Goal: Task Accomplishment & Management: Manage account settings

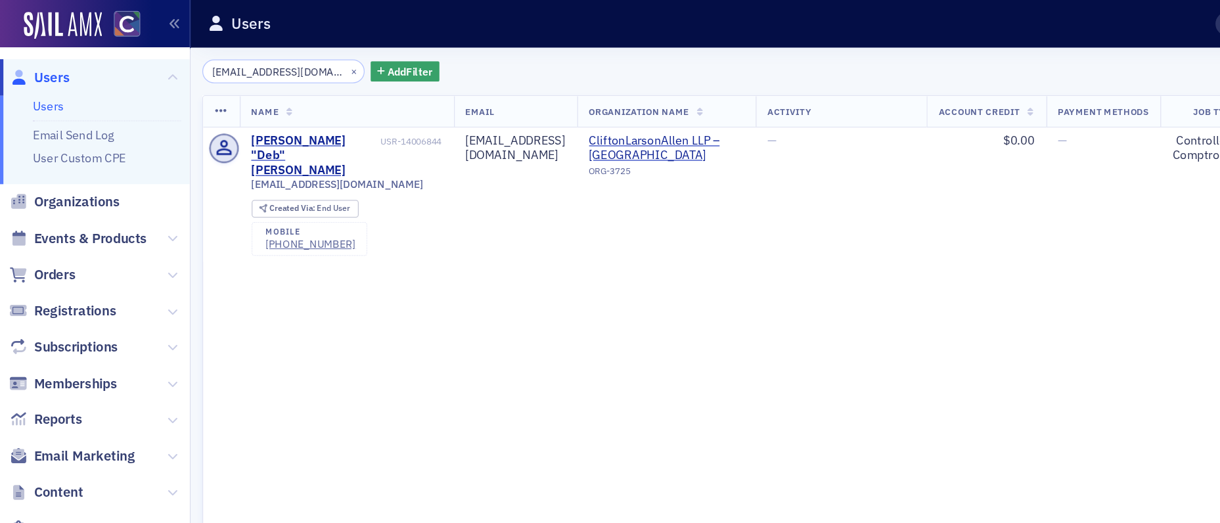
scroll to position [0, 37]
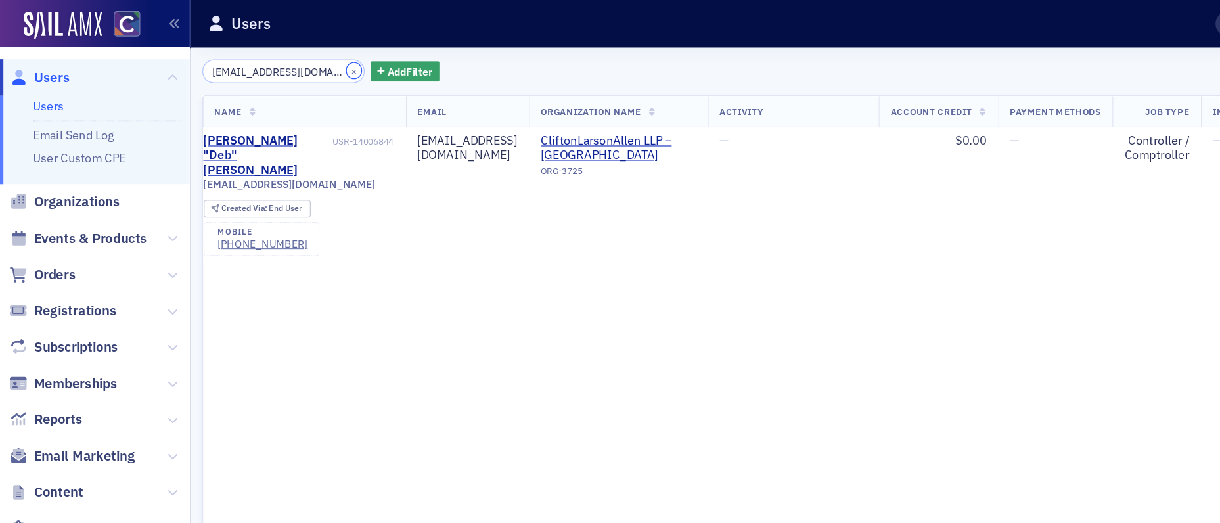
drag, startPoint x: 262, startPoint y: 55, endPoint x: 253, endPoint y: 56, distance: 9.3
click at [268, 55] on button "×" at bounding box center [274, 55] width 12 height 12
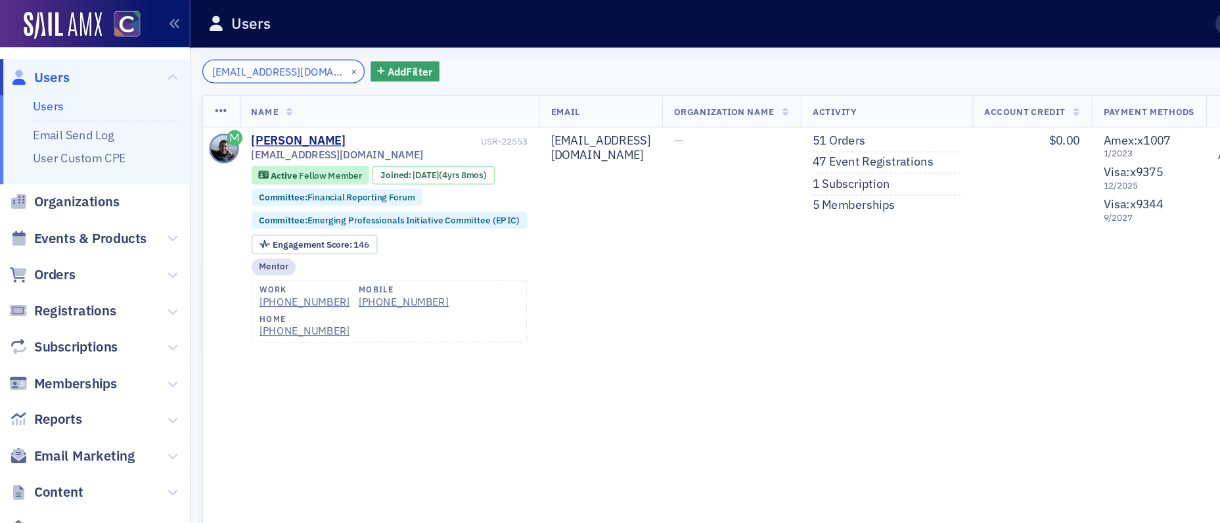
type input "tylerlinnebur@gmail.com"
drag, startPoint x: 263, startPoint y: 54, endPoint x: 231, endPoint y: 56, distance: 32.9
click at [268, 54] on button "×" at bounding box center [274, 55] width 12 height 12
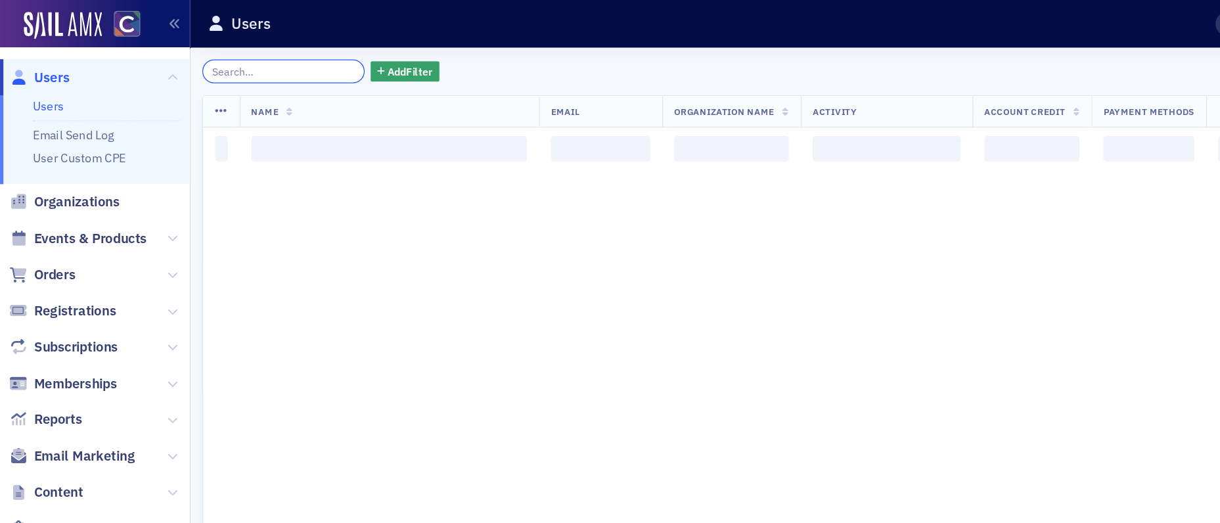
click at [231, 56] on input "search" at bounding box center [218, 55] width 125 height 18
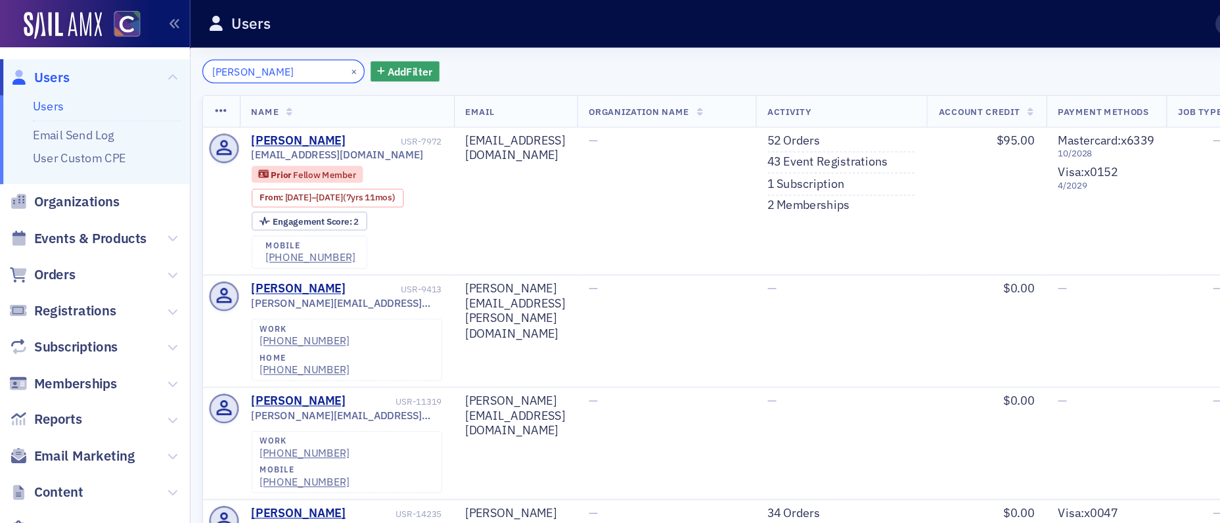
drag, startPoint x: 223, startPoint y: 59, endPoint x: 151, endPoint y: 61, distance: 72.3
click at [152, 61] on div "thomas chil × Add Filter Export New User Name Email Organization Name Activity …" at bounding box center [683, 280] width 1072 height 486
drag, startPoint x: 225, startPoint y: 59, endPoint x: 171, endPoint y: 59, distance: 53.2
click at [171, 59] on input "thomas chil" at bounding box center [218, 55] width 125 height 18
type input "t"
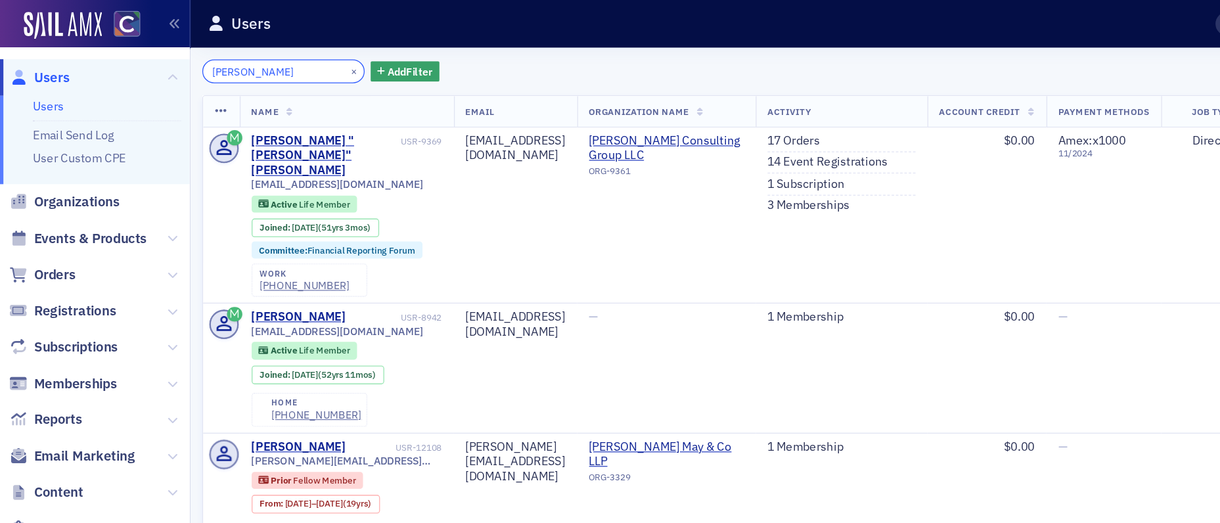
type input "richard graff"
click at [38, 59] on span "Users" at bounding box center [40, 60] width 28 height 14
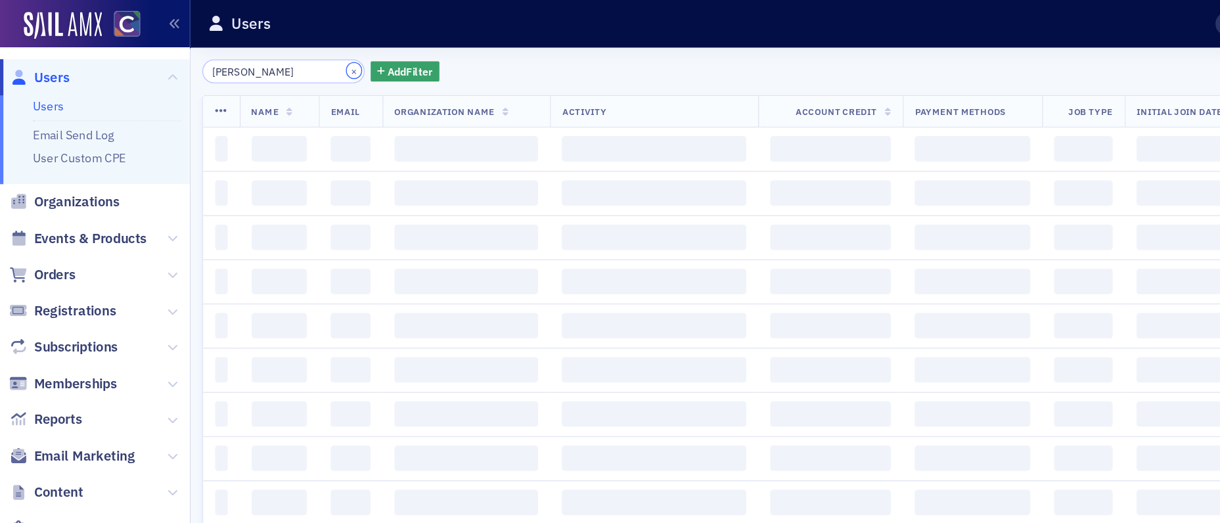
click at [268, 55] on button "×" at bounding box center [274, 55] width 12 height 12
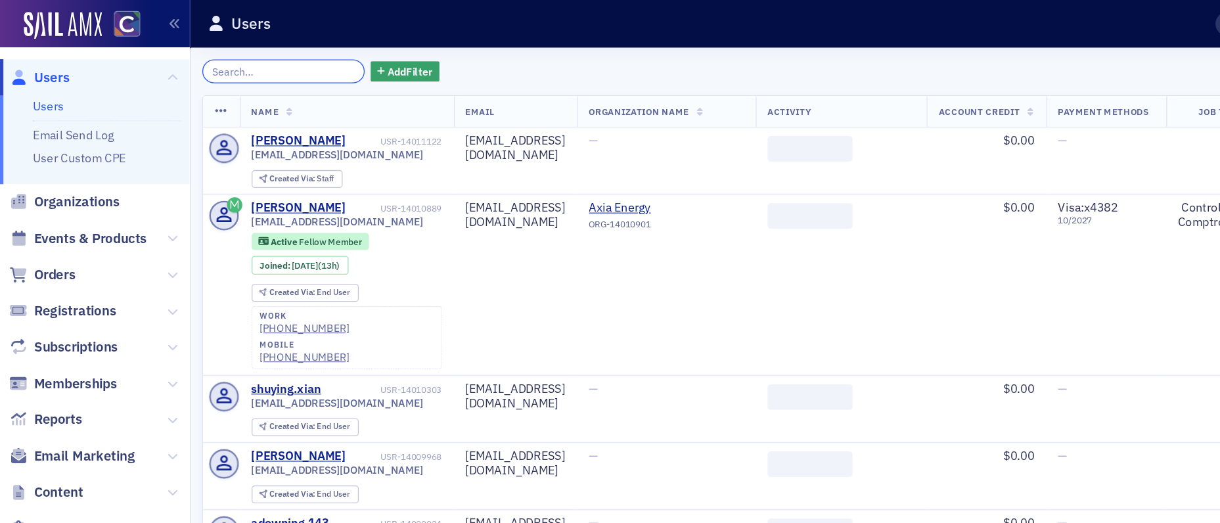
paste input "info@mikewestoffice.com"
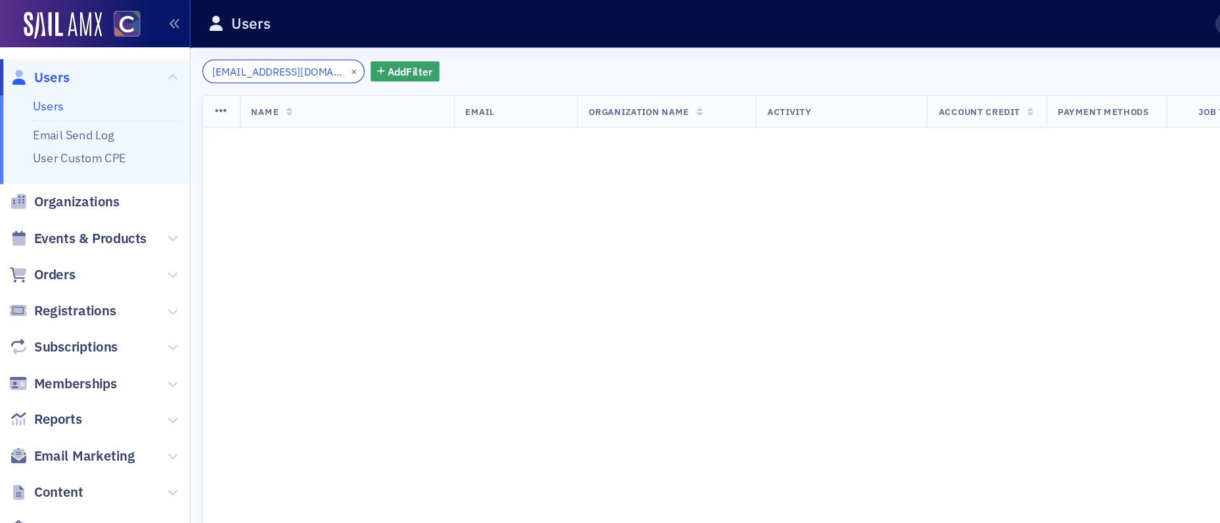
scroll to position [0, 1]
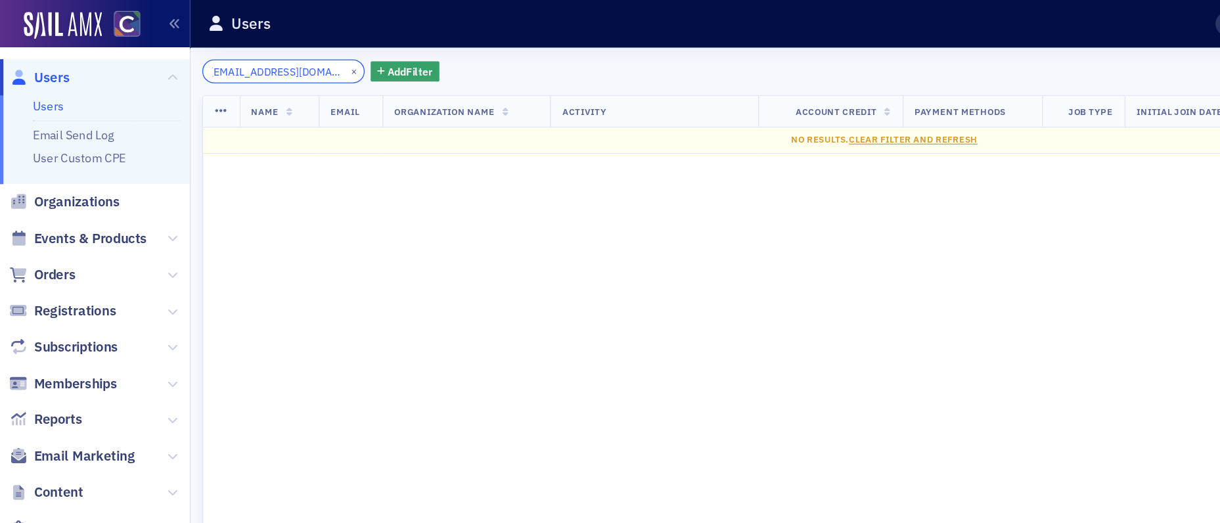
type input "info@mikewestoffice.com"
drag, startPoint x: 265, startPoint y: 53, endPoint x: 162, endPoint y: 60, distance: 102.7
click at [268, 53] on button "×" at bounding box center [274, 55] width 12 height 12
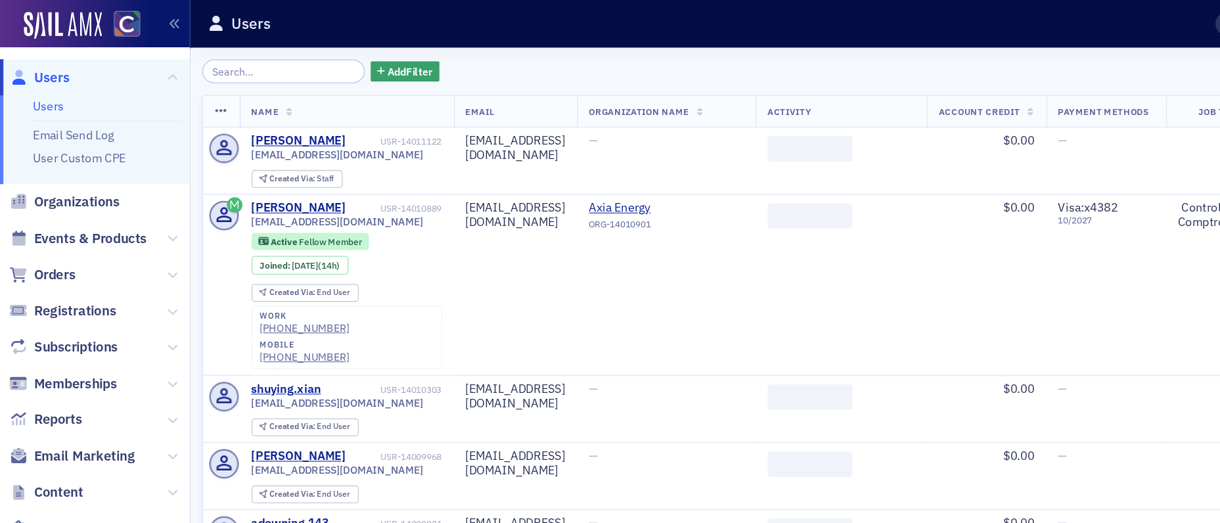
click at [45, 57] on span "Users" at bounding box center [40, 60] width 28 height 14
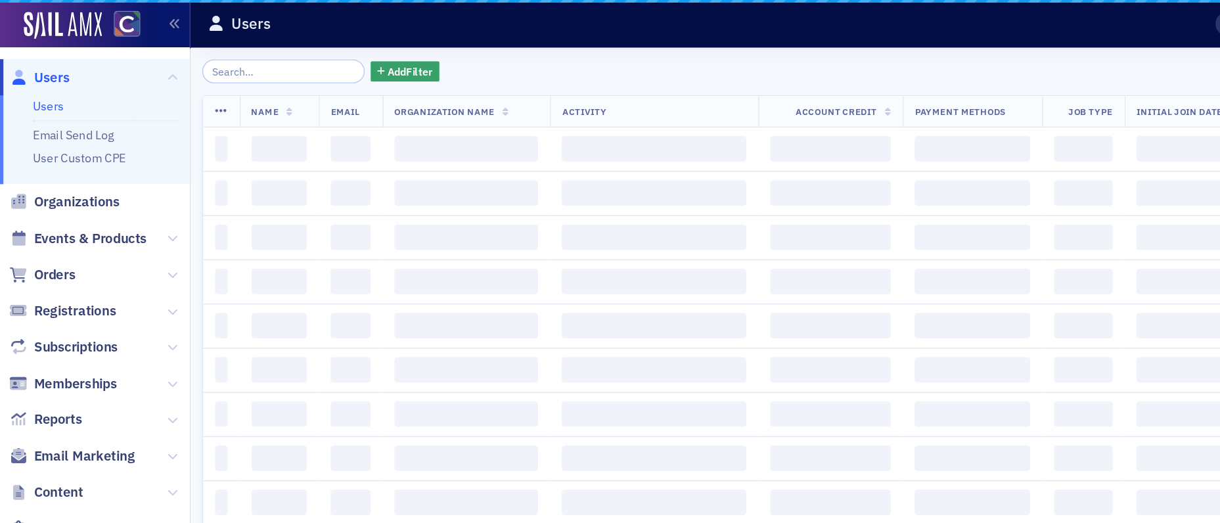
click at [217, 57] on input "search" at bounding box center [218, 55] width 125 height 18
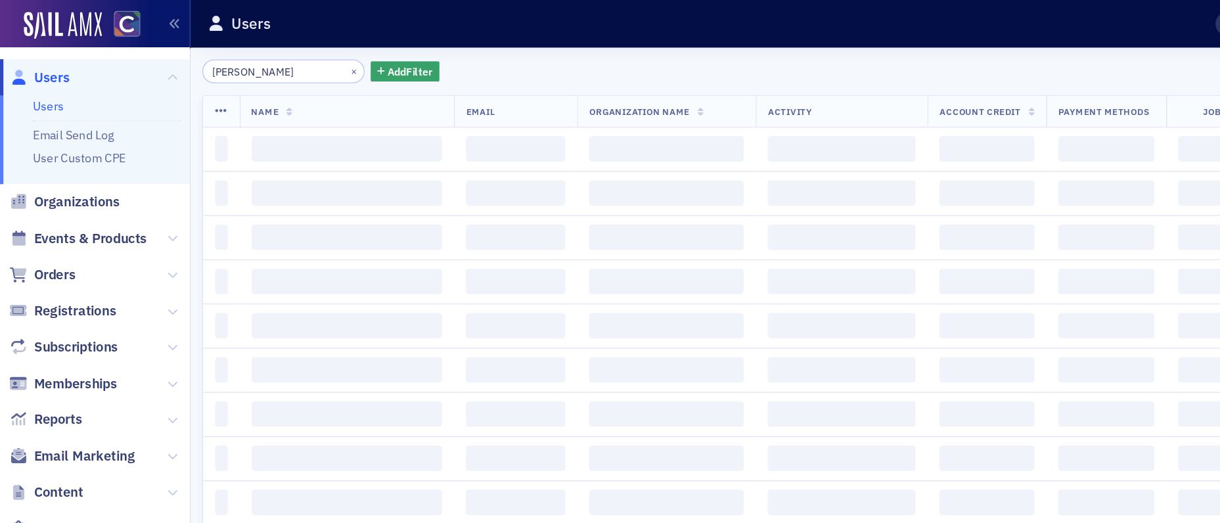
type input "lori becker"
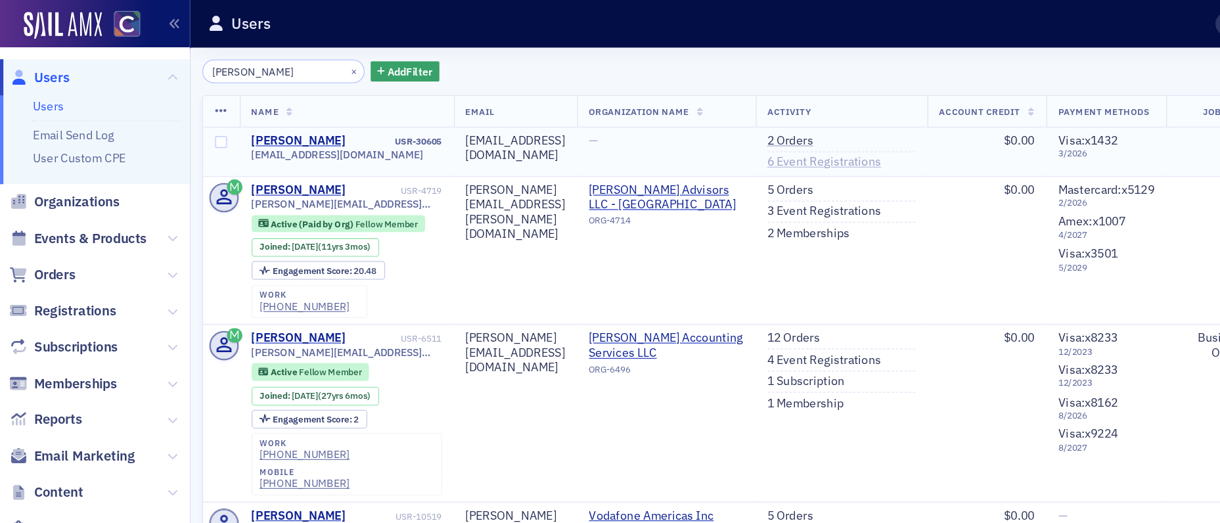
click at [669, 126] on link "6 Event Registrations" at bounding box center [637, 126] width 88 height 12
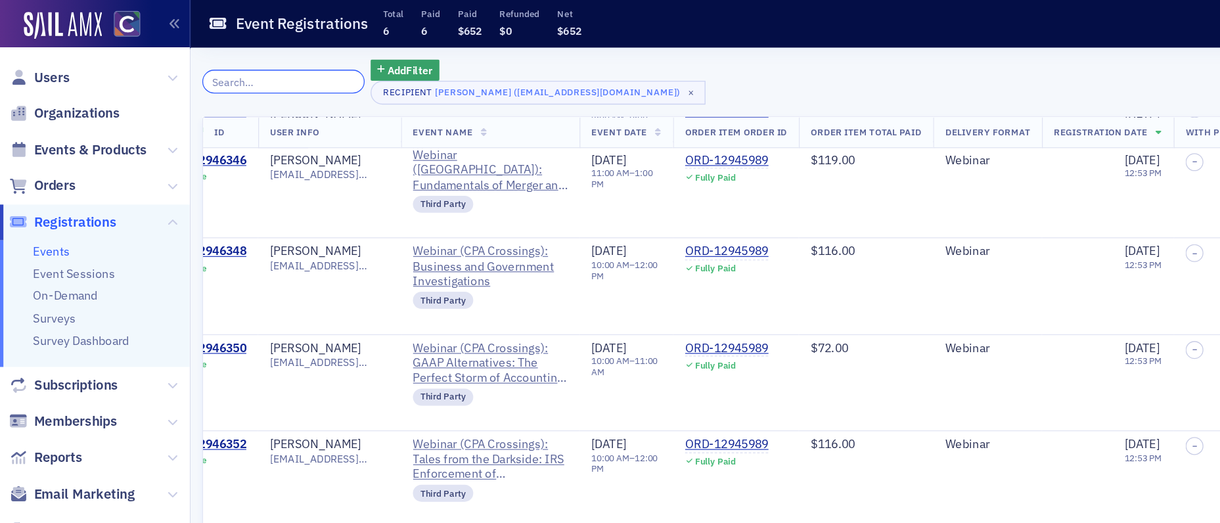
scroll to position [0, 39]
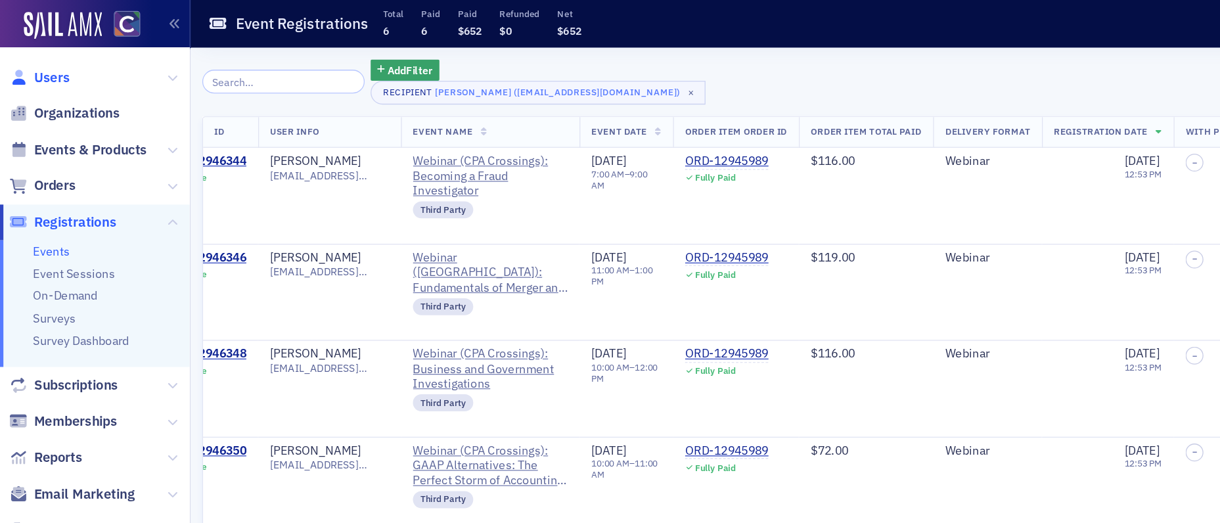
click at [40, 60] on span "Users" at bounding box center [40, 60] width 28 height 14
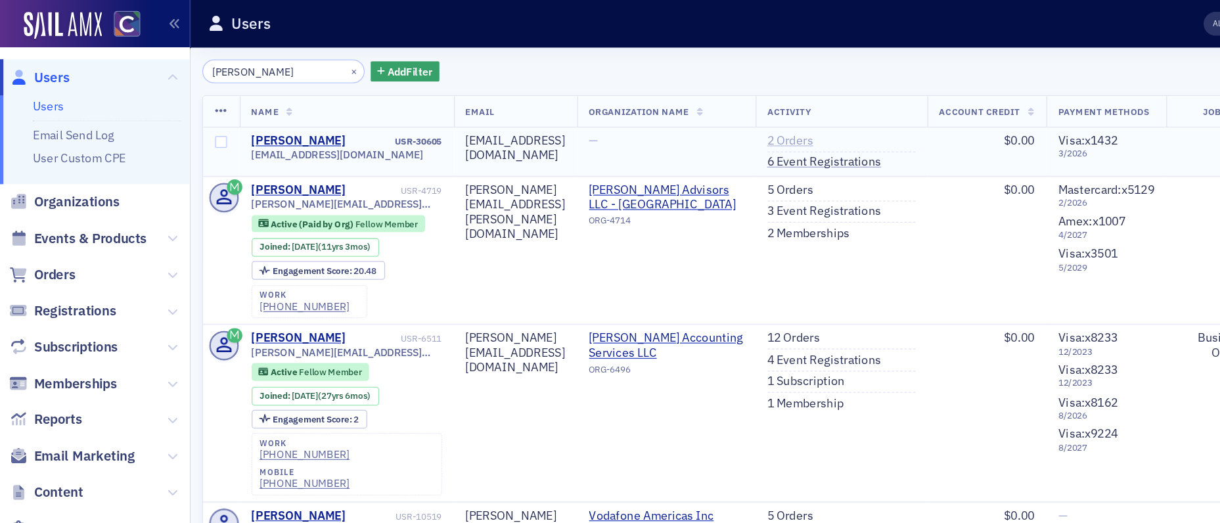
click at [628, 106] on link "2 Orders" at bounding box center [610, 109] width 35 height 12
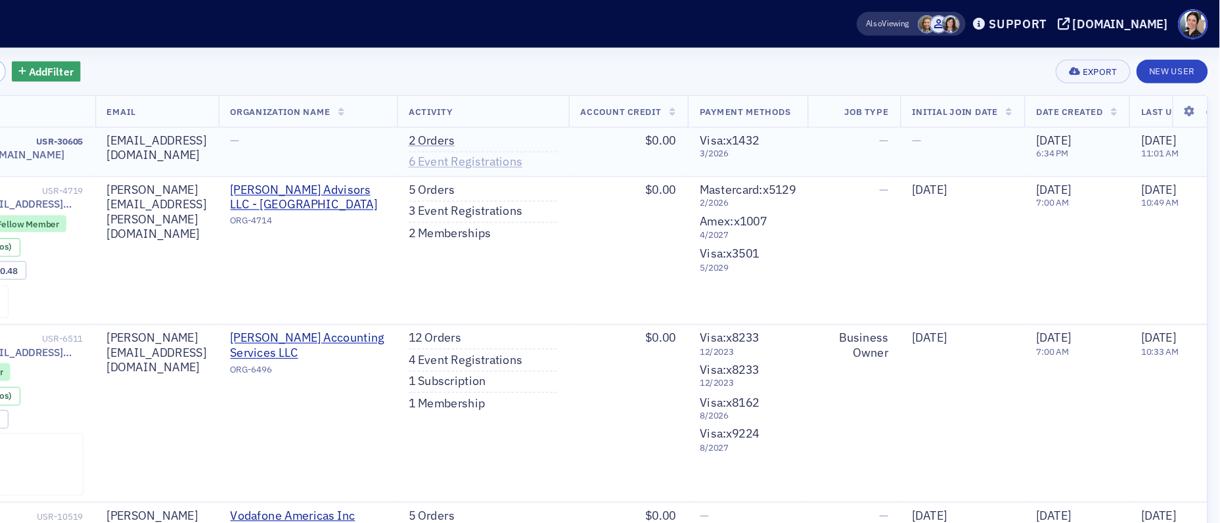
click at [681, 123] on link "6 Event Registrations" at bounding box center [637, 126] width 88 height 12
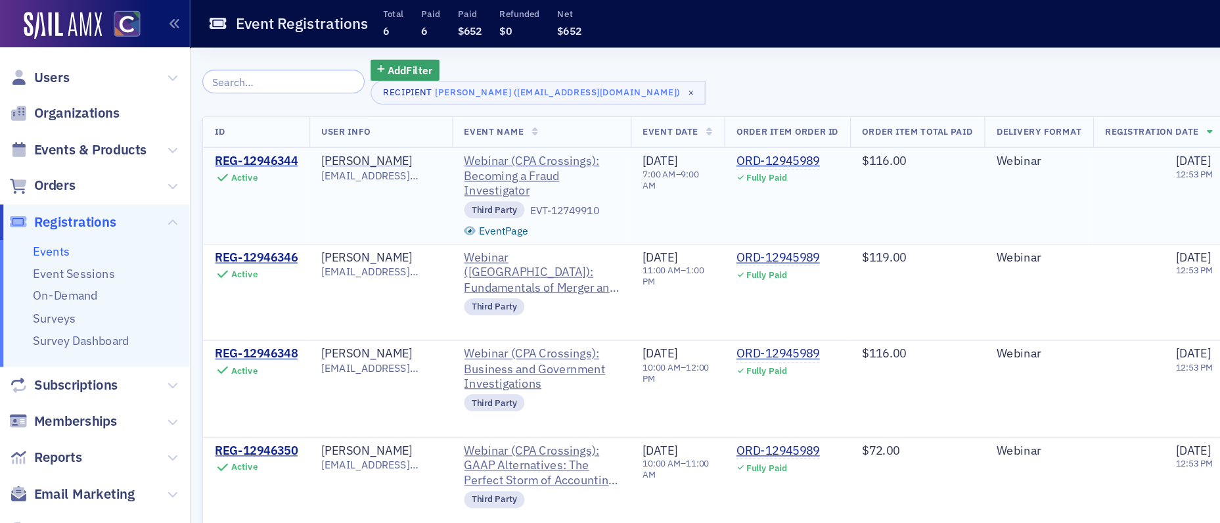
scroll to position [79, 0]
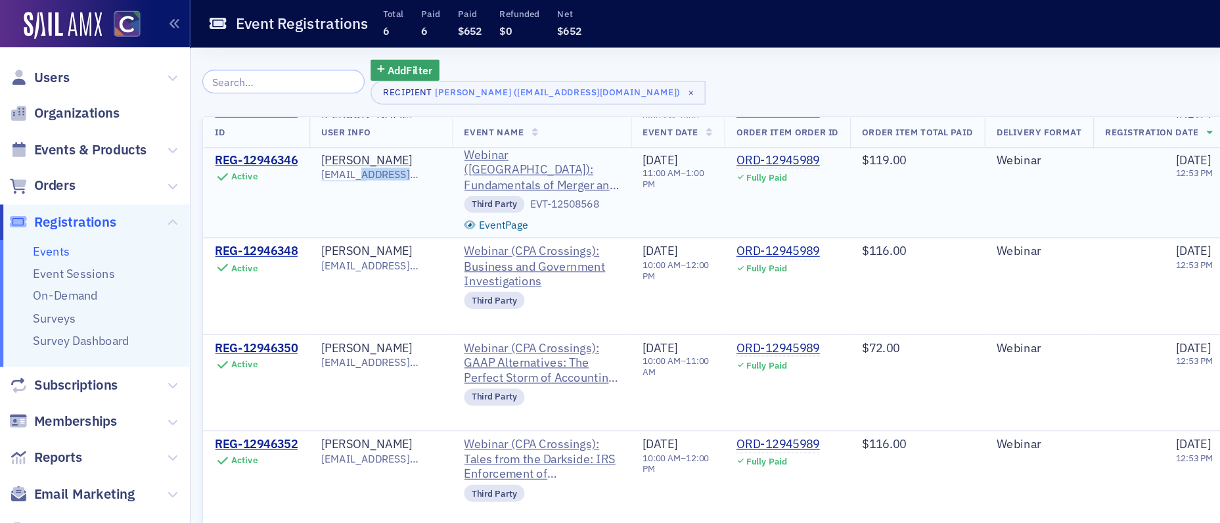
drag, startPoint x: 248, startPoint y: 136, endPoint x: 276, endPoint y: 135, distance: 28.9
click at [276, 135] on td "Lori Becker loribecker2714@gmail.com" at bounding box center [294, 146] width 110 height 74
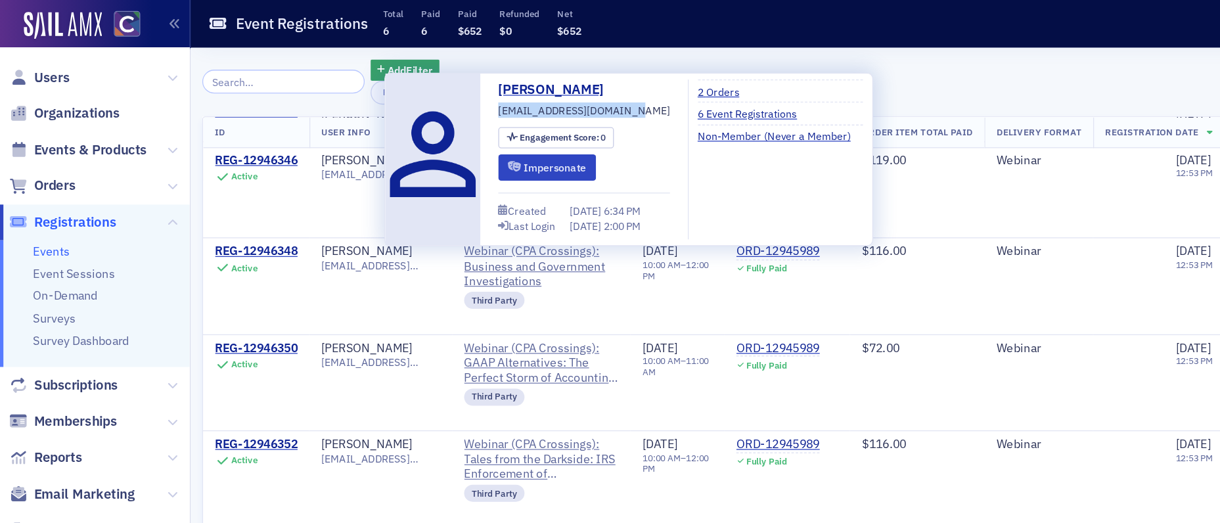
drag, startPoint x: 398, startPoint y: 86, endPoint x: 479, endPoint y: 87, distance: 80.8
click at [499, 86] on div "Lori Becker loribecker2714@gmail.com Engagement Score : 0 Impersonate Created 1…" at bounding box center [451, 123] width 133 height 123
copy span "loribecker2714@gmail.com"
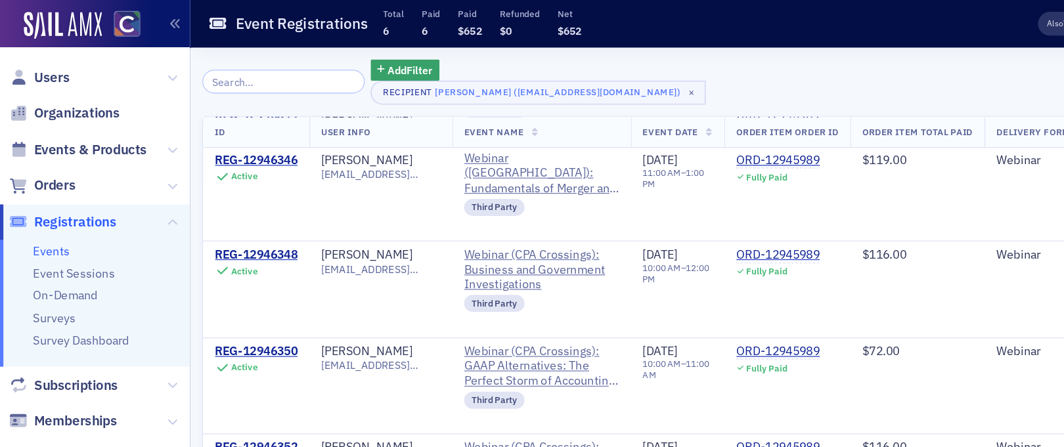
scroll to position [77, 0]
click at [47, 87] on span "Organizations" at bounding box center [59, 88] width 66 height 14
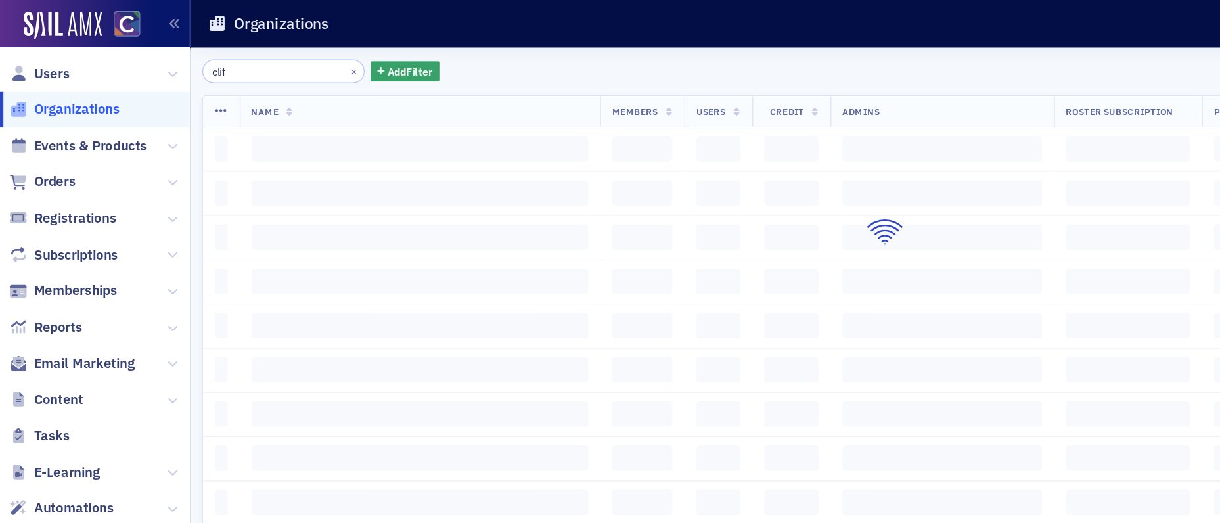
scroll to position [3, 0]
type input "clif ..."
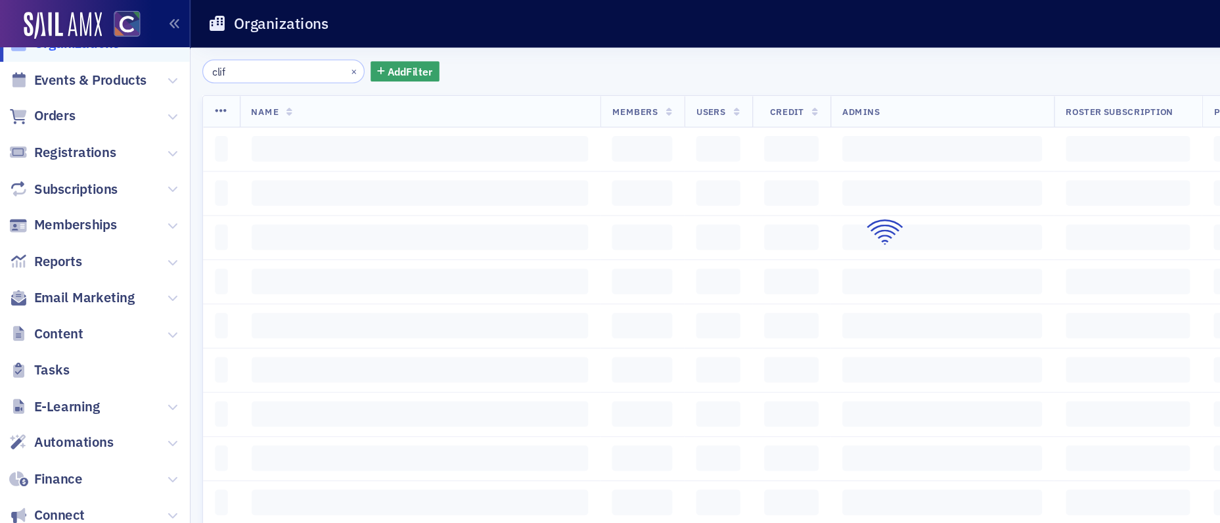
drag, startPoint x: 51, startPoint y: 81, endPoint x: 53, endPoint y: 185, distance: 103.1
click at [51, 126] on ul "Users Organizations Events & Products Orders Registrations Subscriptions Member…" at bounding box center [73, 244] width 146 height 504
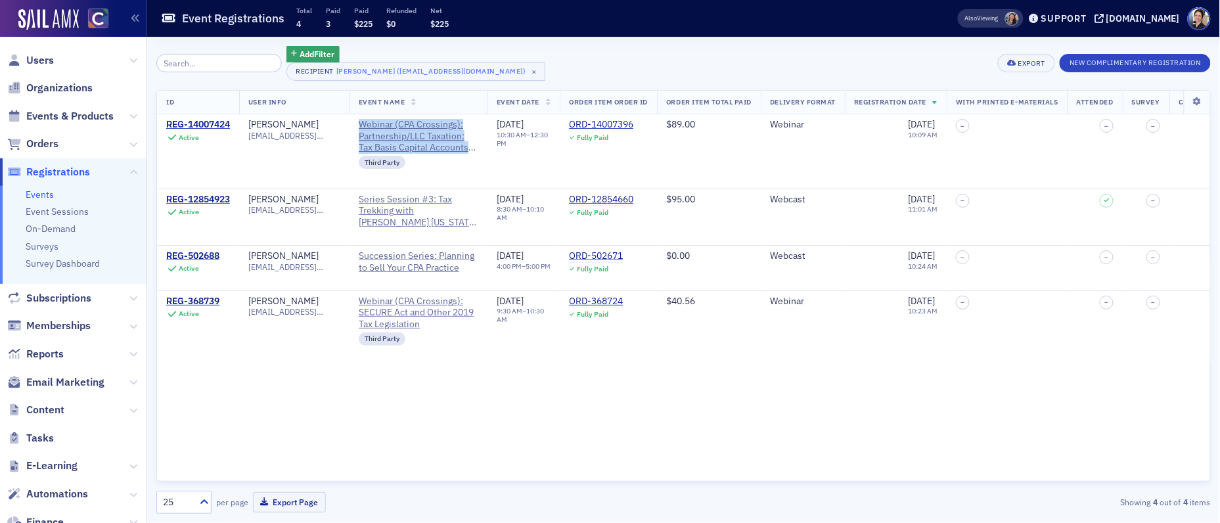
drag, startPoint x: 38, startPoint y: 58, endPoint x: 126, endPoint y: 63, distance: 88.1
click at [39, 58] on span "Users" at bounding box center [40, 60] width 28 height 14
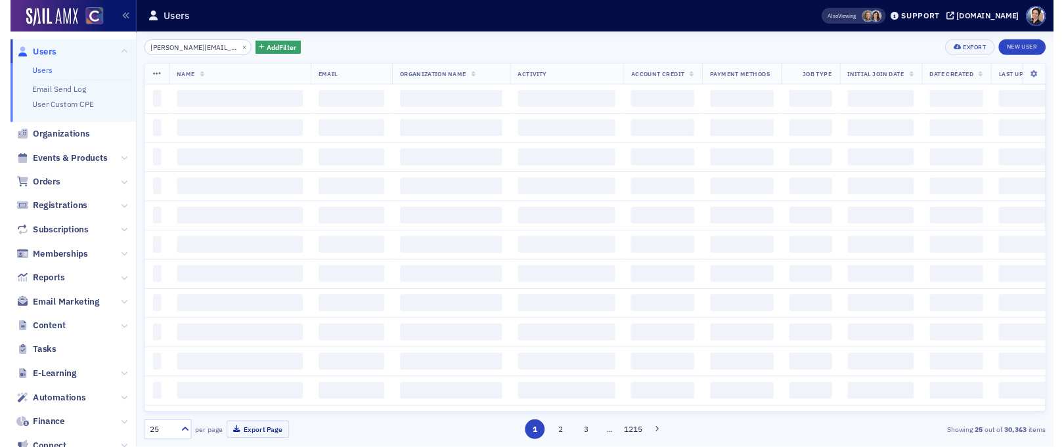
scroll to position [0, 30]
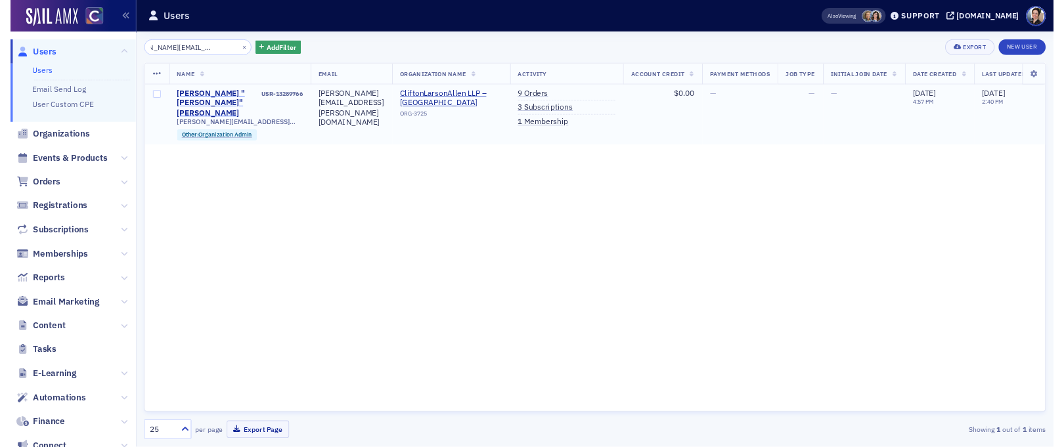
scroll to position [0, 30]
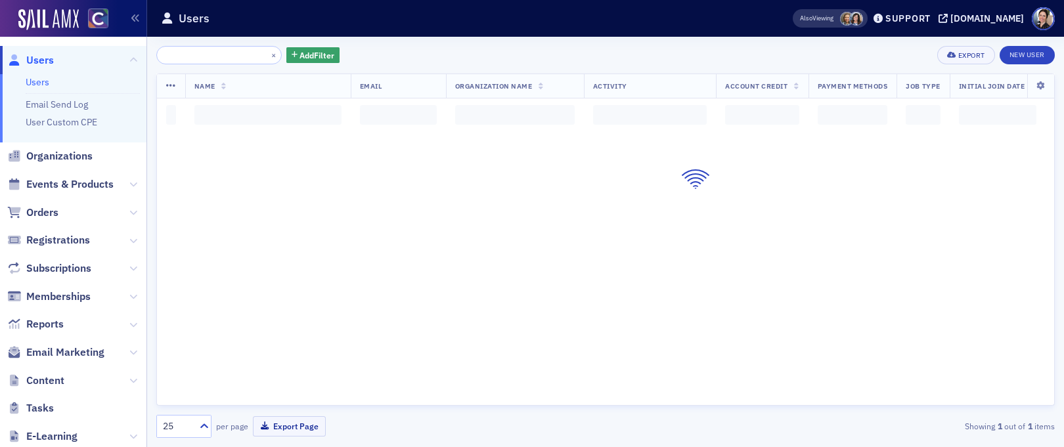
type input "Rebecca.Raebel@claconnect.com ..."
click at [228, 106] on div at bounding box center [696, 138] width 1078 height 128
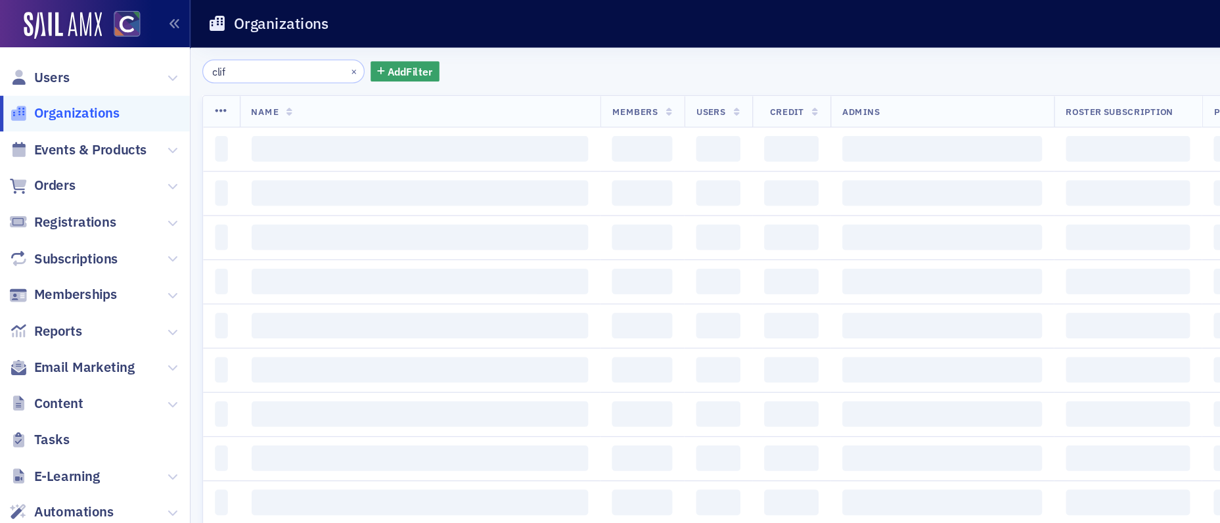
scroll to position [0, 5916]
click at [204, 58] on input "clif" at bounding box center [218, 55] width 125 height 18
click at [238, 58] on input "clif" at bounding box center [218, 55] width 125 height 18
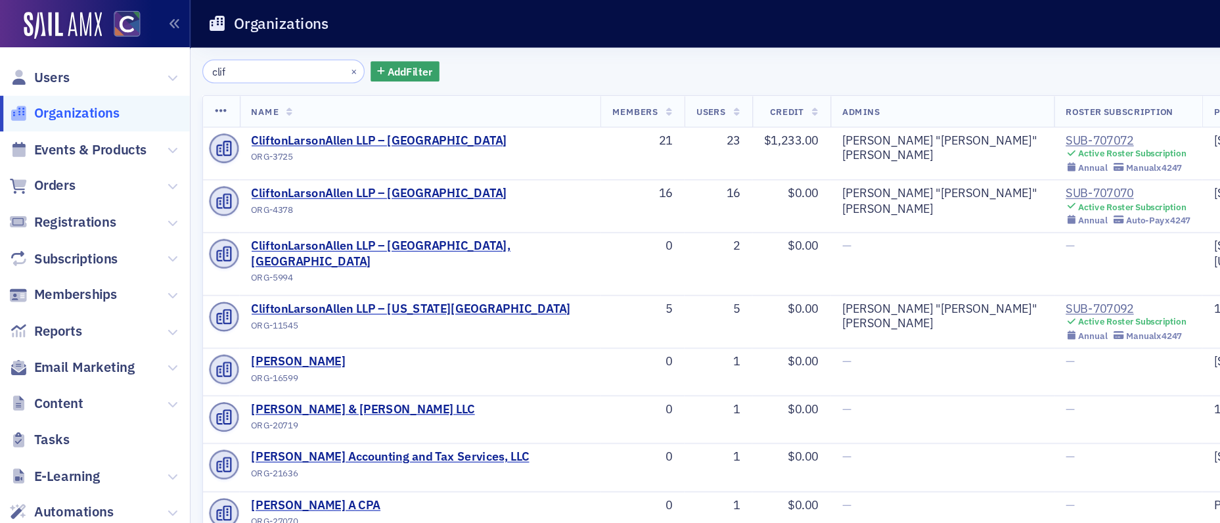
type input "clif ..."
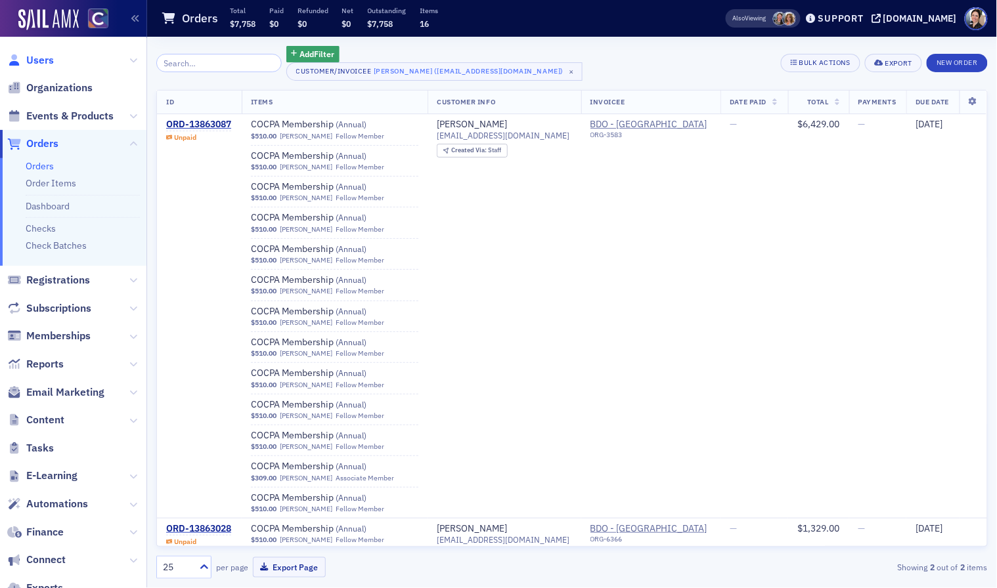
click at [43, 63] on span "Users" at bounding box center [40, 60] width 28 height 14
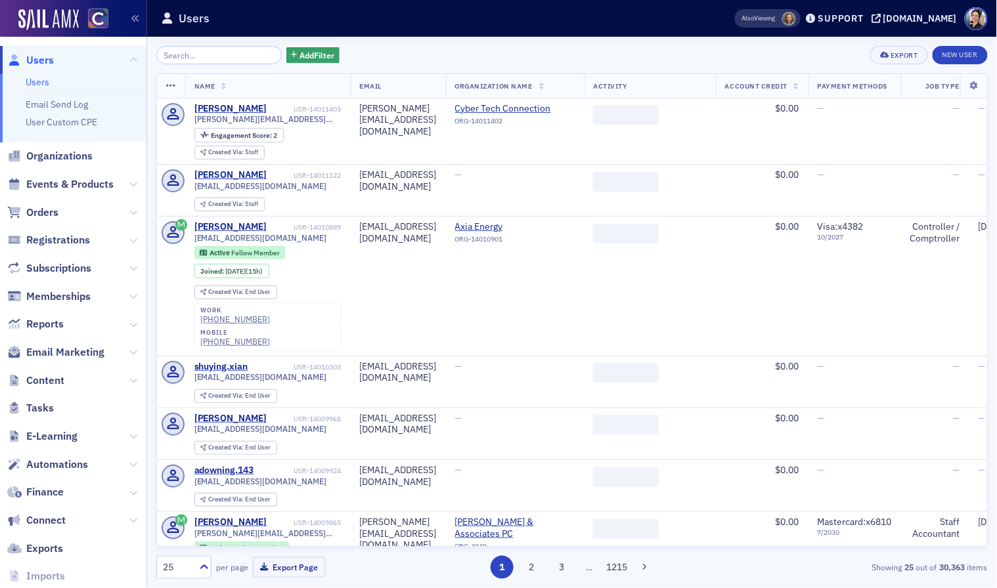
click at [219, 51] on input "search" at bounding box center [218, 55] width 125 height 18
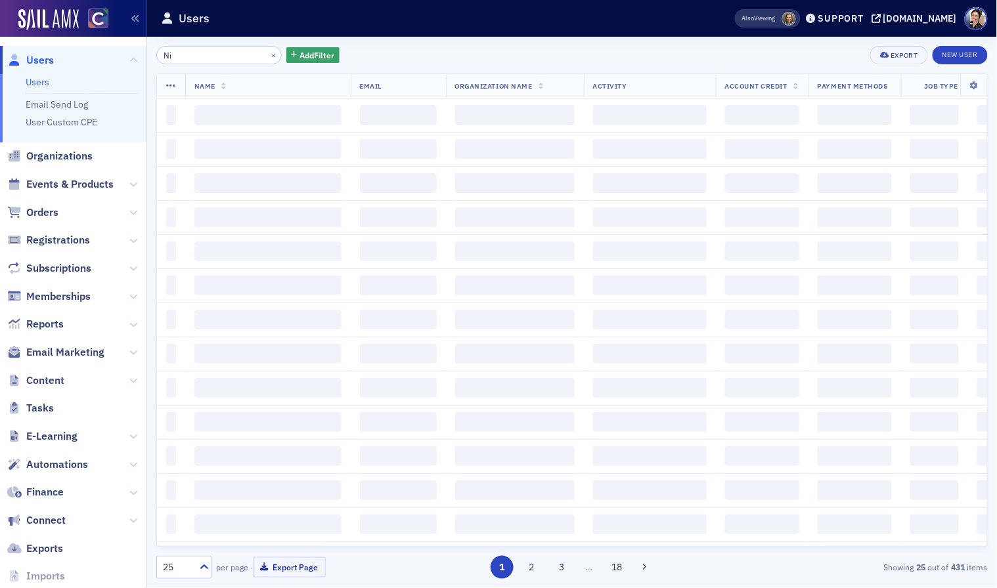
type input "N"
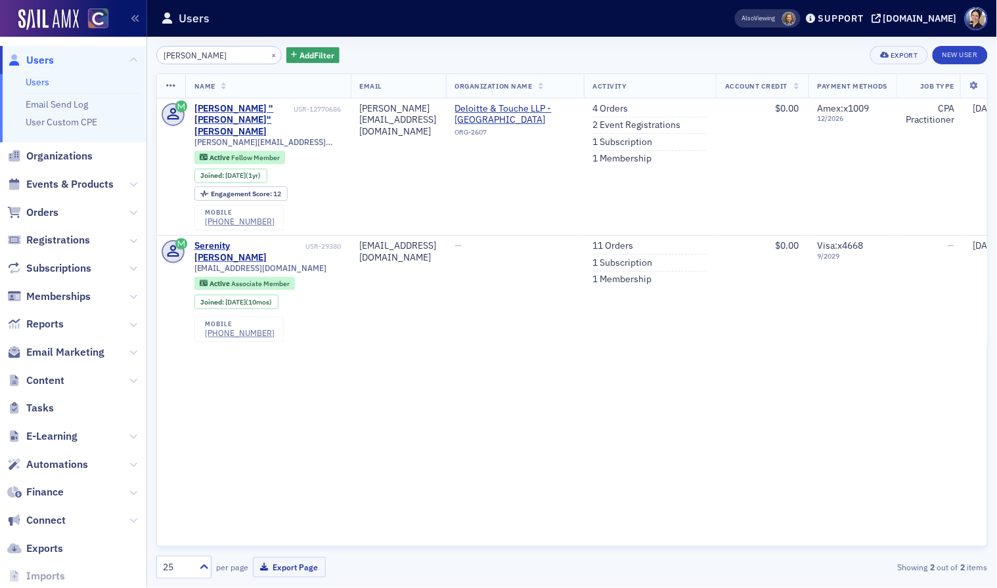
type input "[PERSON_NAME]"
click at [628, 110] on link "4 Orders" at bounding box center [610, 109] width 35 height 12
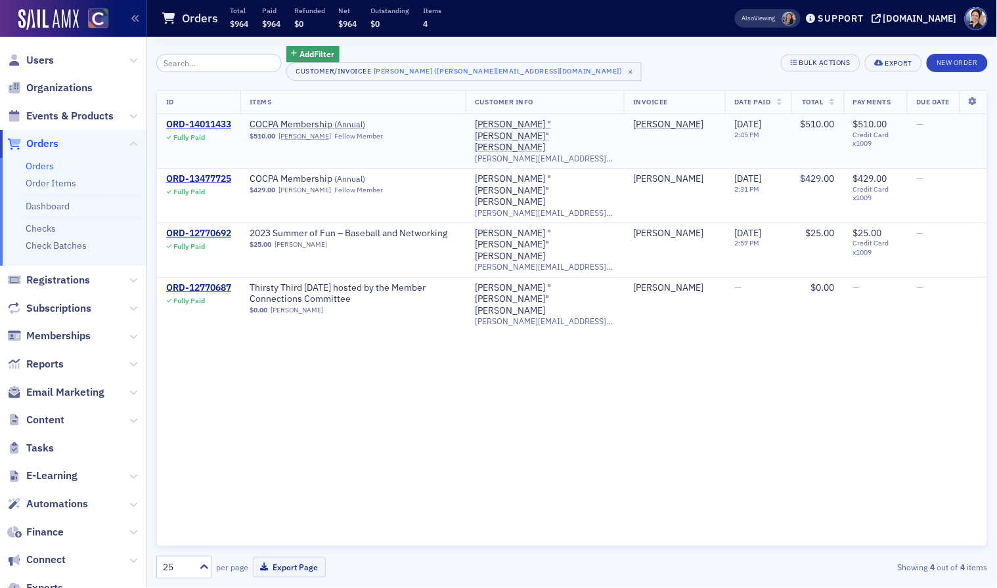
click at [215, 125] on div "ORD-14011433" at bounding box center [198, 125] width 65 height 12
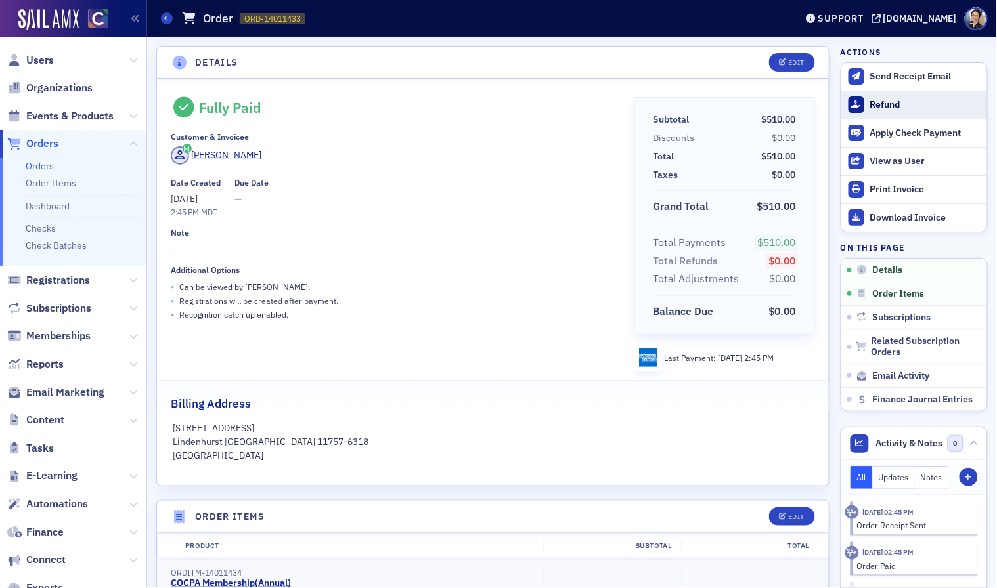
click at [894, 104] on div "Refund" at bounding box center [925, 105] width 110 height 12
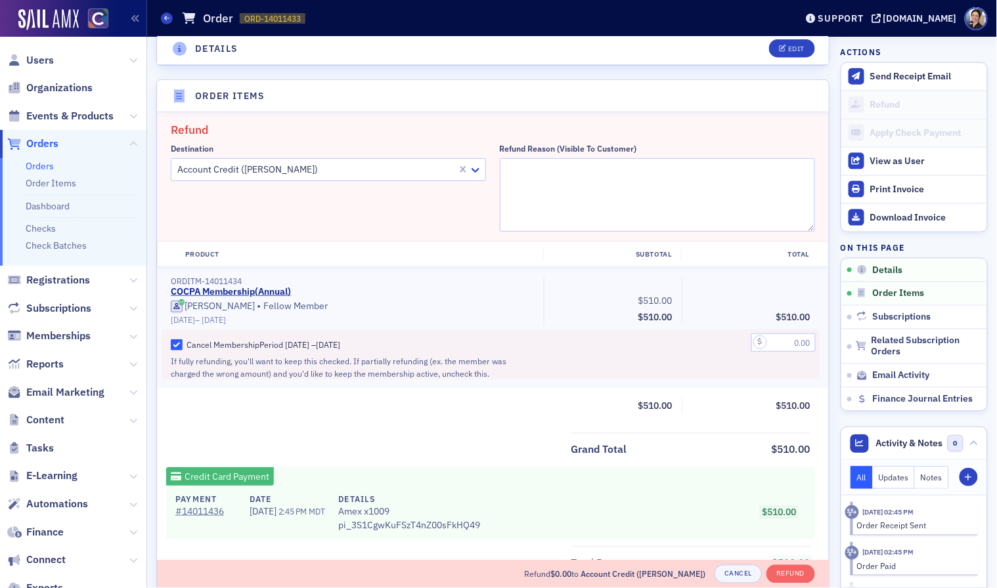
scroll to position [456, 0]
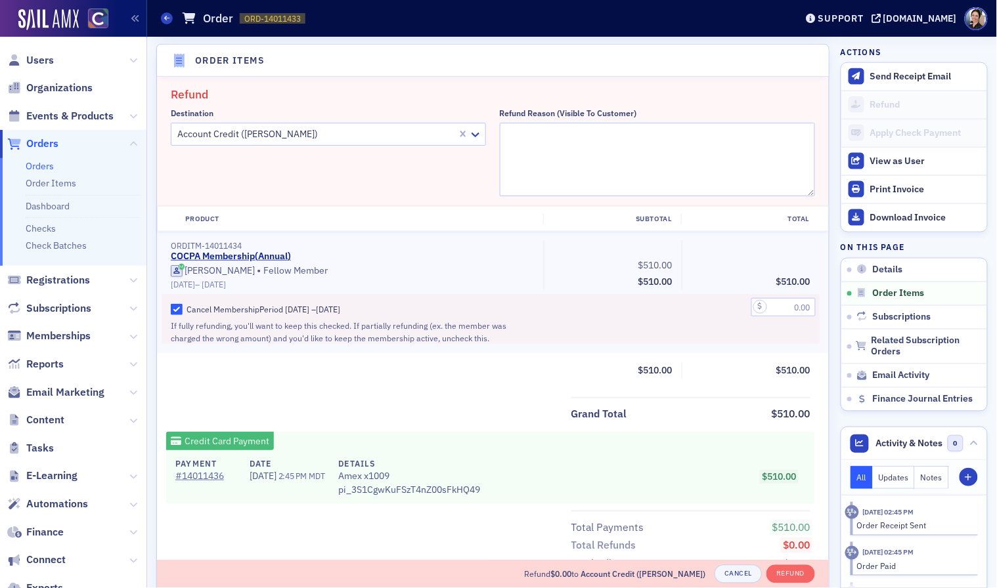
click at [266, 134] on div at bounding box center [316, 134] width 280 height 16
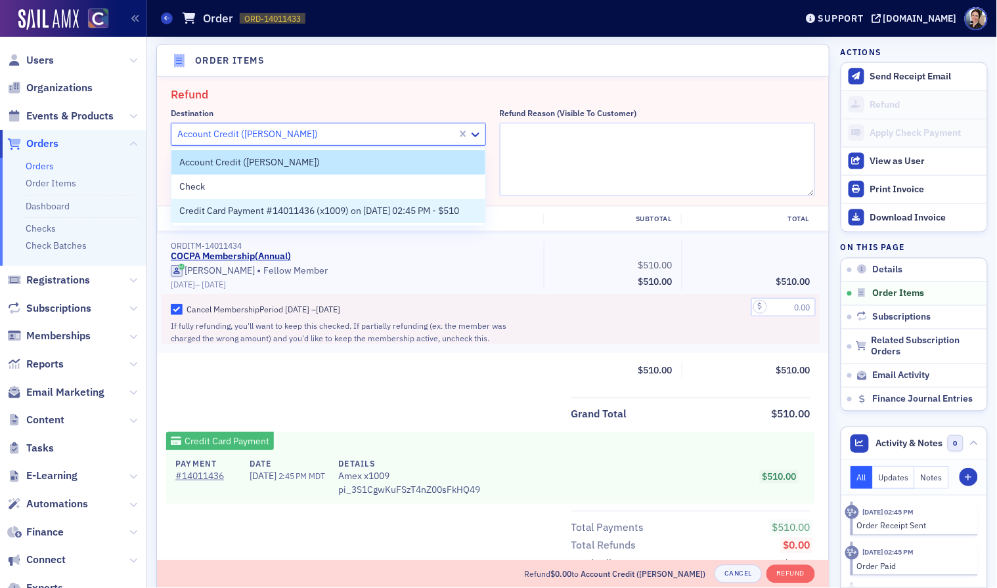
click at [270, 212] on span "Credit Card Payment #14011436 (x1009) on 8/28/2025 02:45 PM - $510" at bounding box center [319, 211] width 280 height 14
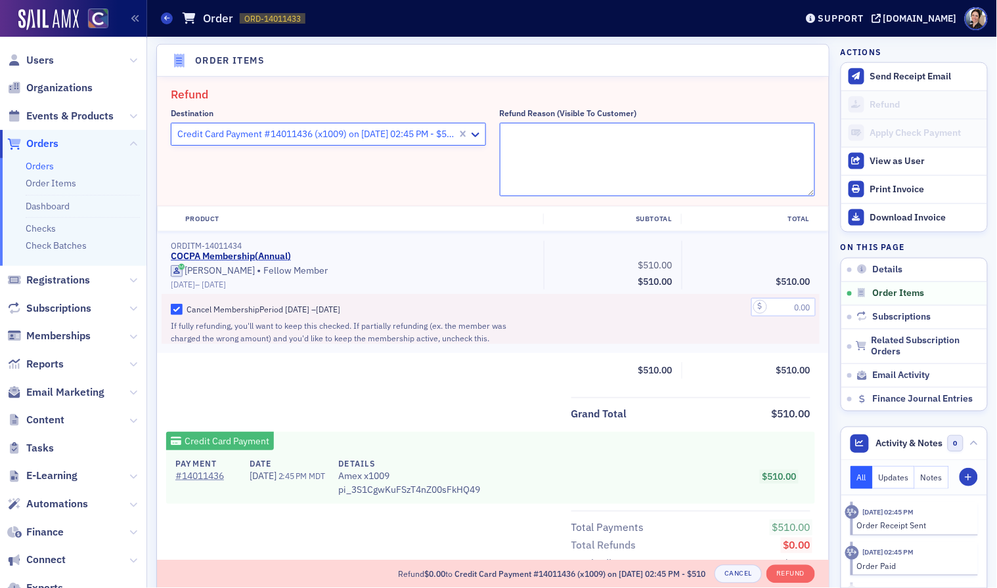
click at [550, 143] on textarea "Refund Reason (Visible to Customer)" at bounding box center [657, 160] width 315 height 74
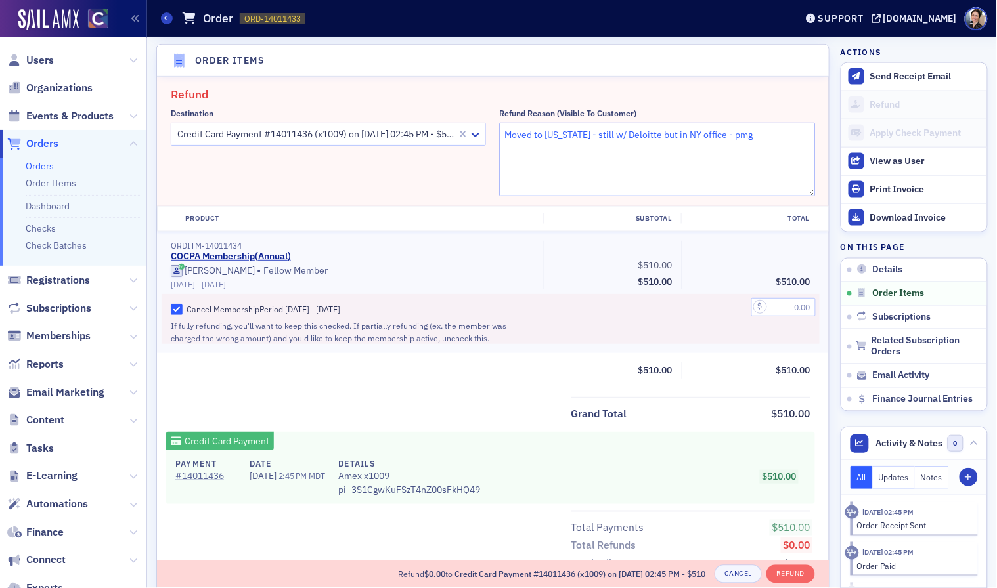
click at [588, 138] on textarea "Moved to New York - still w/ Deloitte but in NY office - pmg" at bounding box center [657, 160] width 315 height 74
type textarea "Moved to [US_STATE] and will join NY Sociiety - still w/ Deloitte but in NY off…"
click at [785, 309] on input "text" at bounding box center [783, 308] width 64 height 18
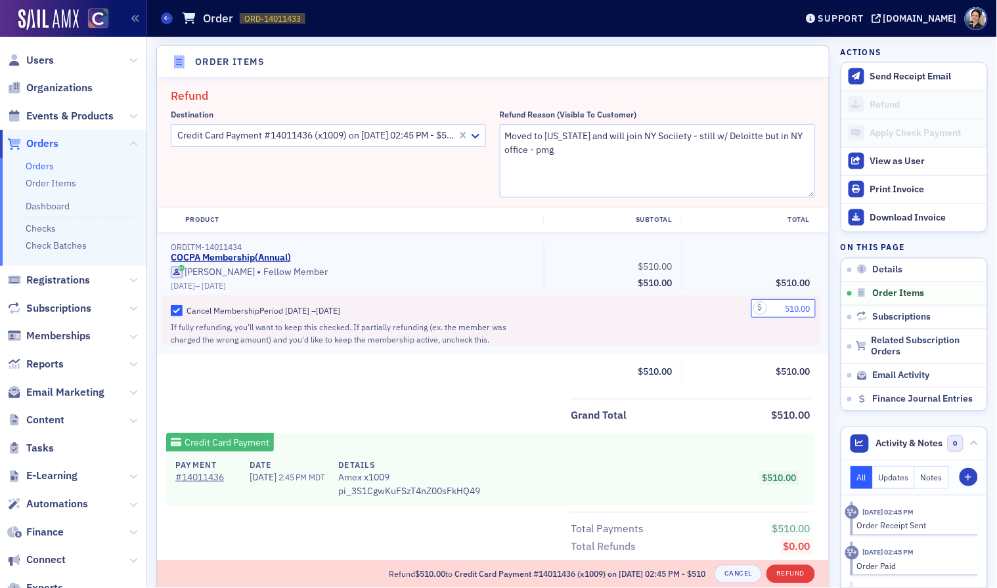
type input "510.00"
click at [794, 577] on button "Refund" at bounding box center [790, 574] width 48 height 18
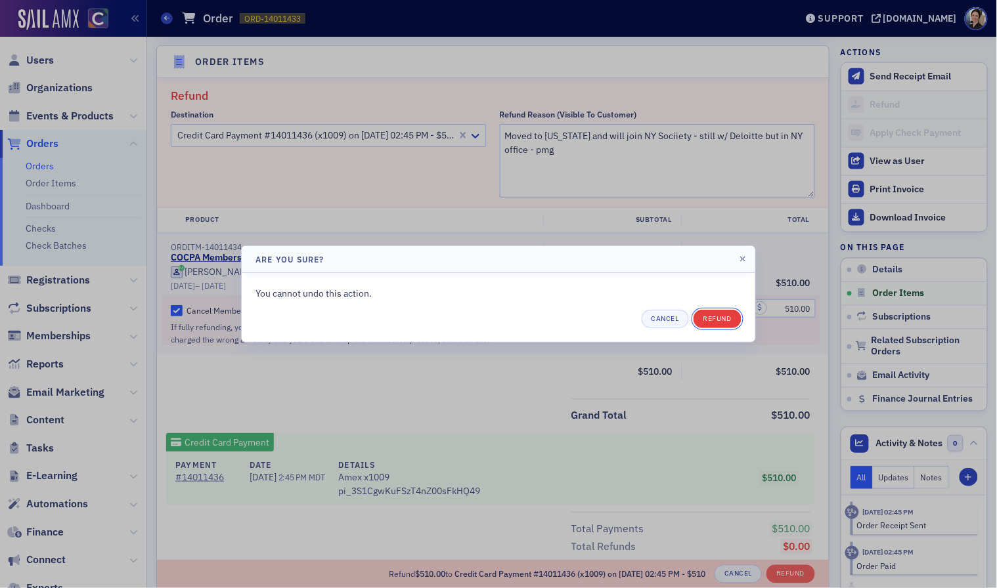
click at [717, 320] on button "Refund" at bounding box center [717, 319] width 48 height 18
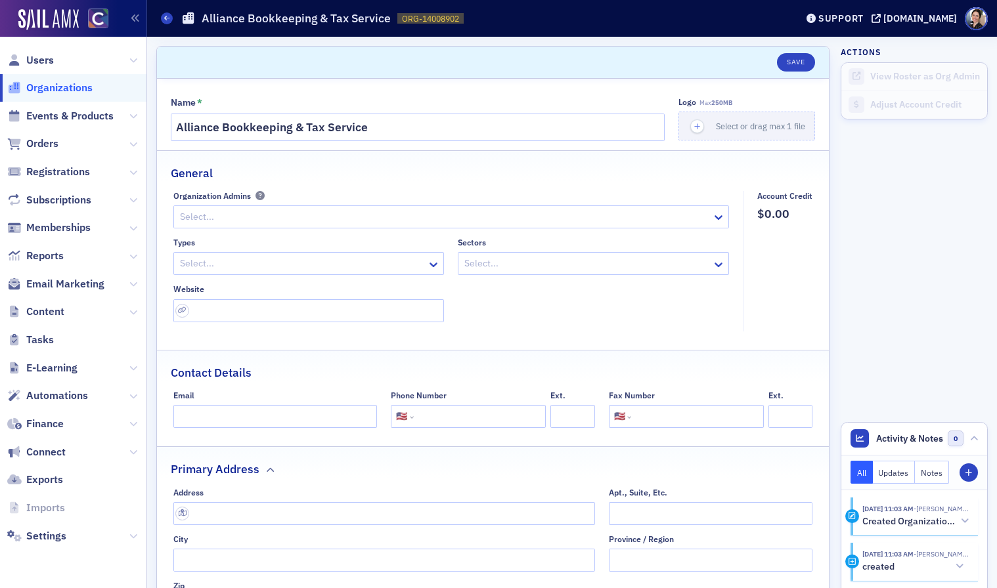
select select "US"
click at [56, 87] on span "Organizations" at bounding box center [59, 88] width 66 height 14
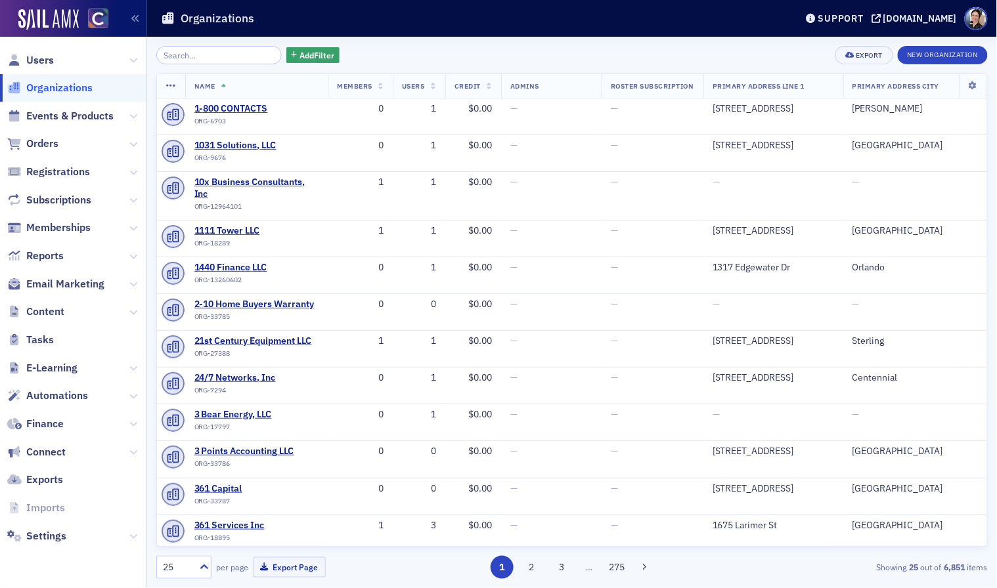
click at [238, 56] on input "search" at bounding box center [218, 55] width 125 height 18
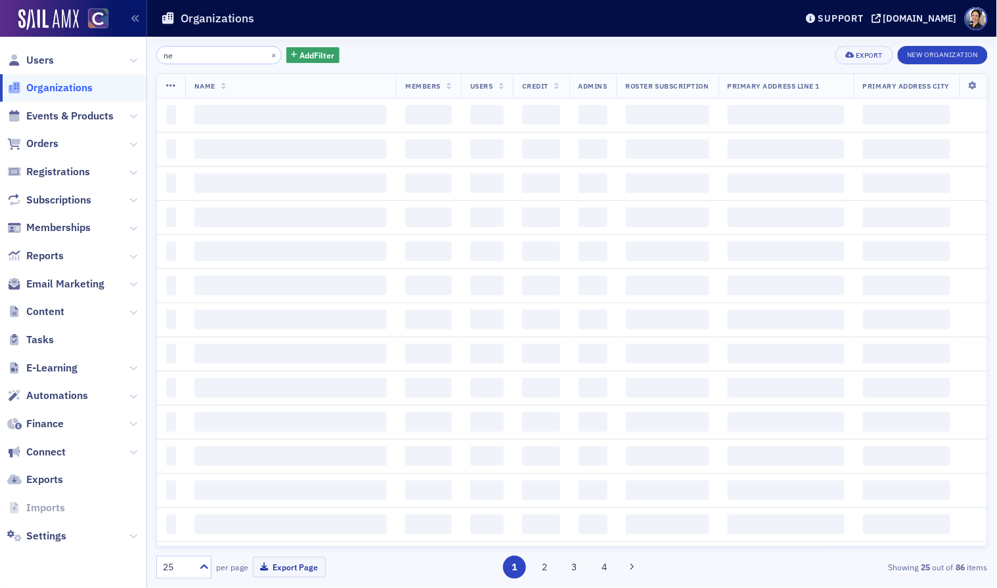
type input "n"
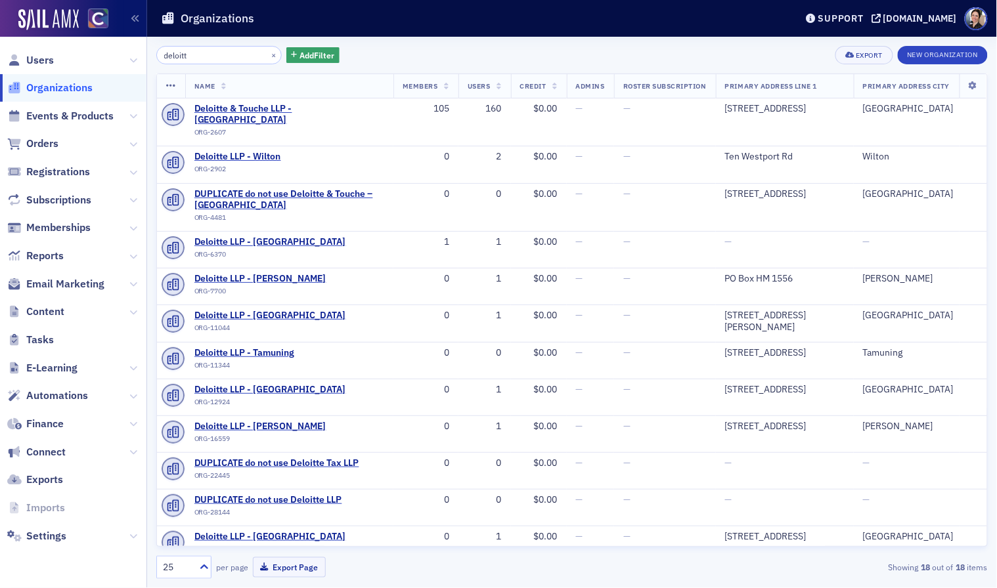
type input "deloitt"
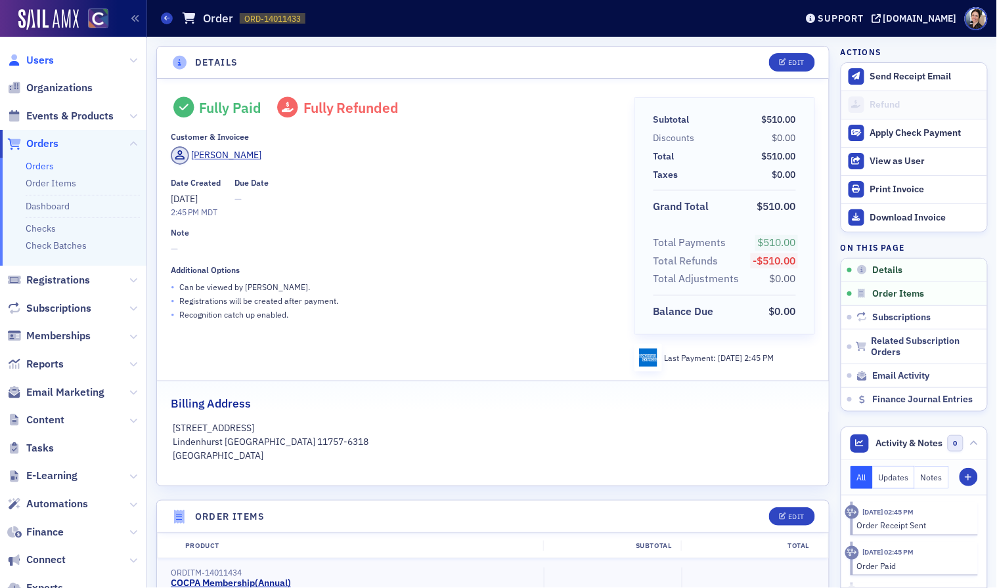
click at [35, 62] on span "Users" at bounding box center [40, 60] width 28 height 14
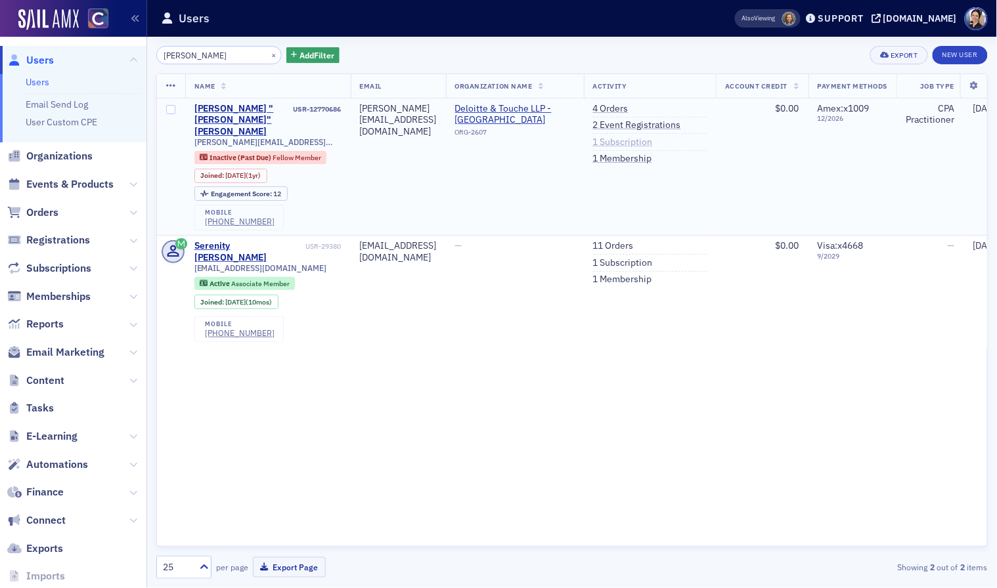
drag, startPoint x: 691, startPoint y: 141, endPoint x: 668, endPoint y: 141, distance: 23.0
click at [653, 141] on link "1 Subscription" at bounding box center [623, 143] width 60 height 12
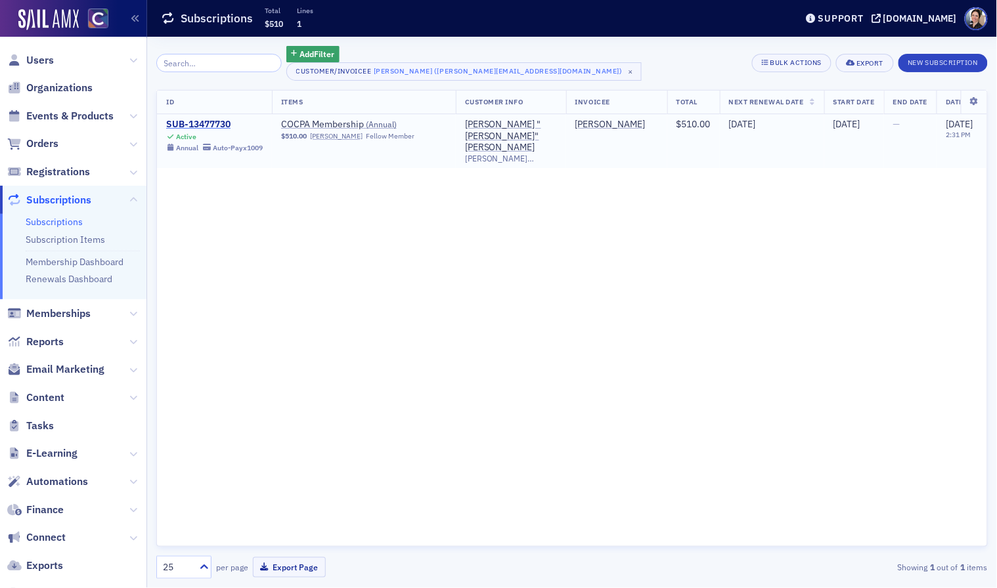
click at [206, 126] on div "SUB-13477730" at bounding box center [214, 125] width 97 height 12
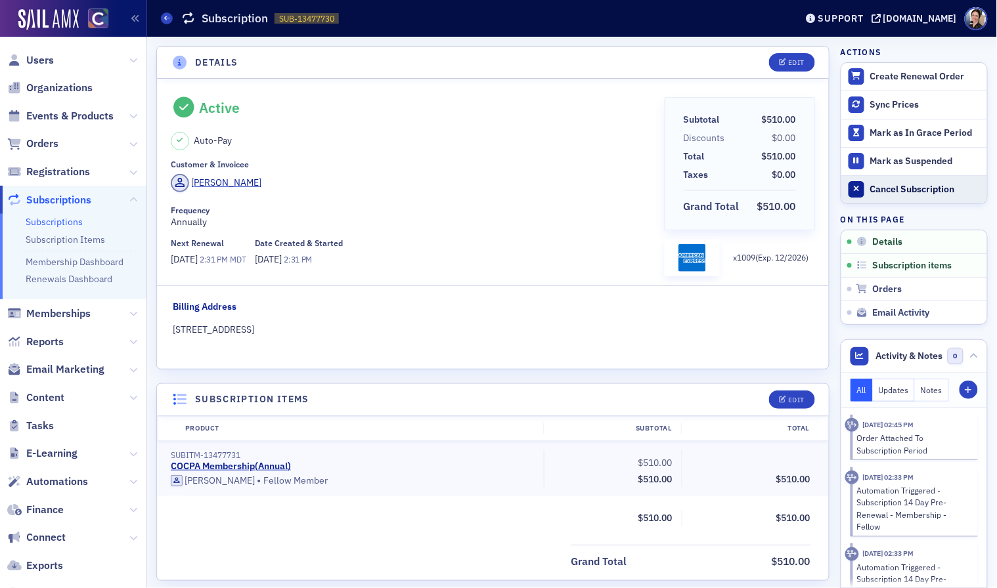
click at [927, 188] on div "Cancel Subscription" at bounding box center [925, 190] width 110 height 12
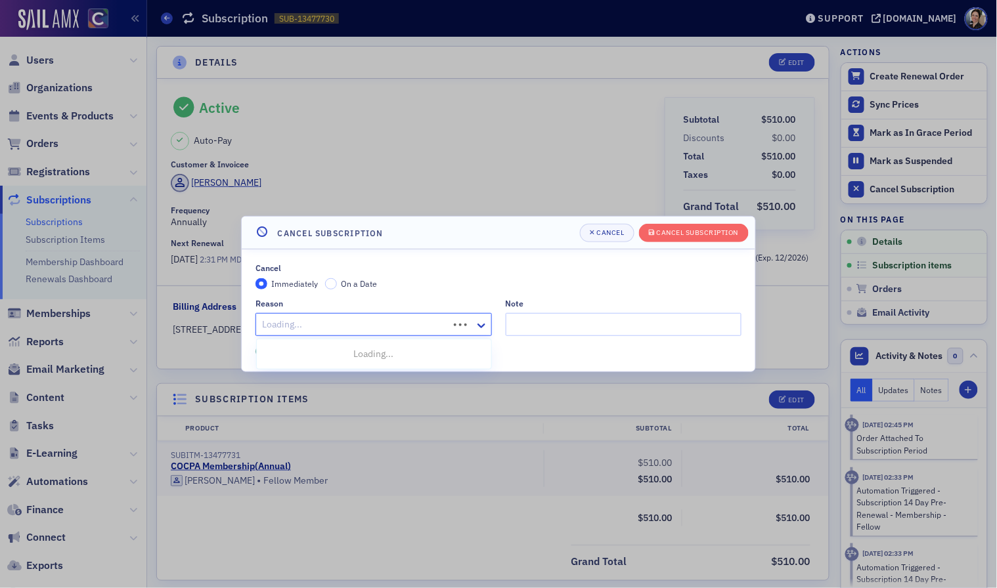
click at [306, 324] on div at bounding box center [354, 325] width 187 height 16
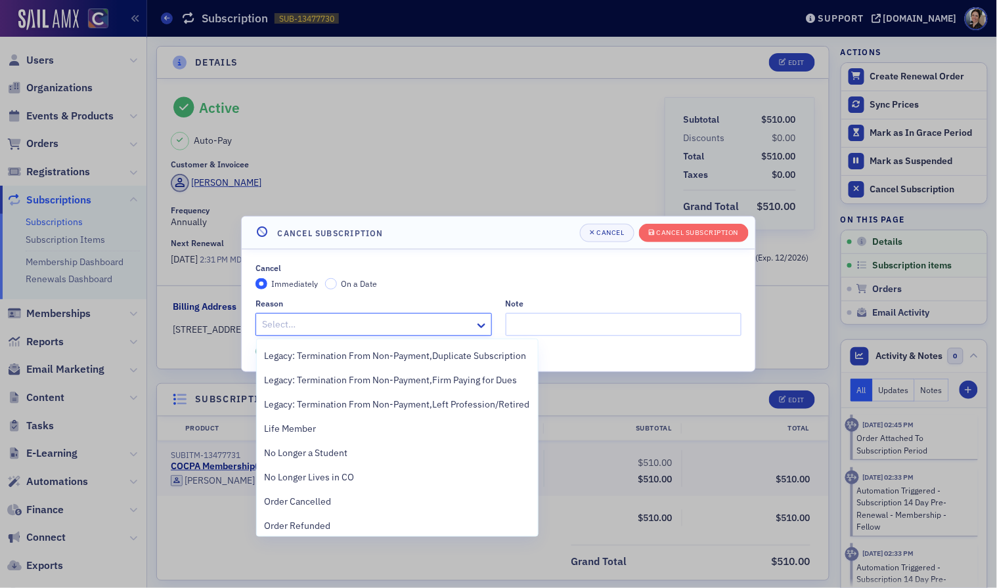
scroll to position [339, 0]
drag, startPoint x: 322, startPoint y: 477, endPoint x: 309, endPoint y: 463, distance: 19.1
click at [322, 477] on span "No Longer Lives in CO" at bounding box center [310, 477] width 90 height 14
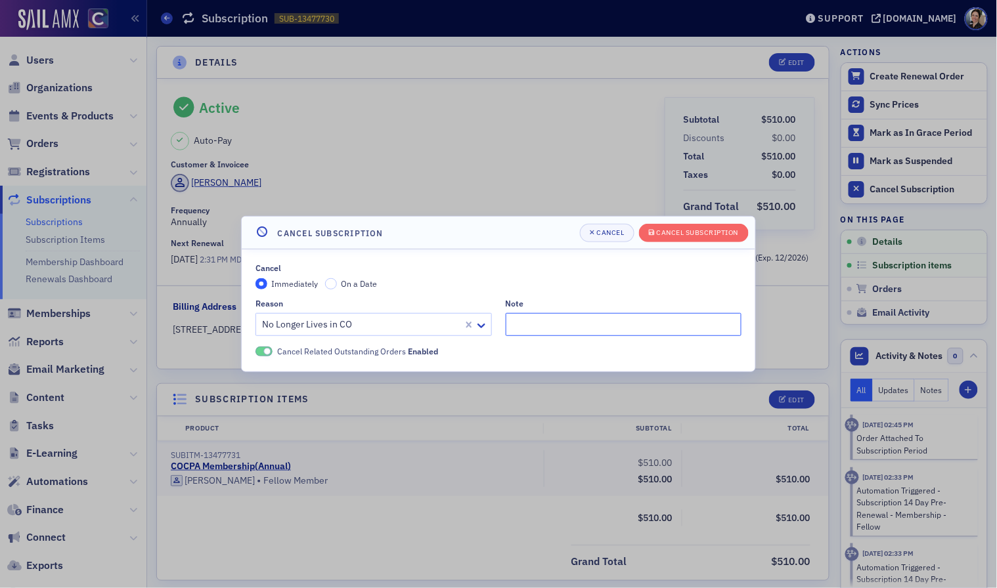
click at [541, 320] on input "Note" at bounding box center [624, 324] width 236 height 23
type input "Moved to [GEOGRAPHIC_DATA] - pmg"
click at [684, 231] on div "Cancel Subscription" at bounding box center [698, 232] width 82 height 7
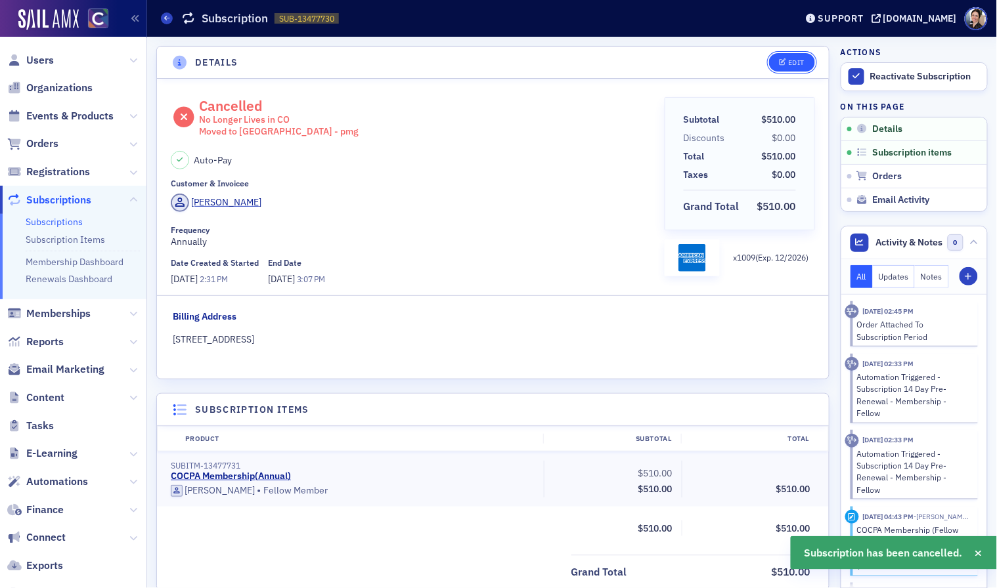
click at [797, 62] on div "Edit" at bounding box center [796, 62] width 16 height 7
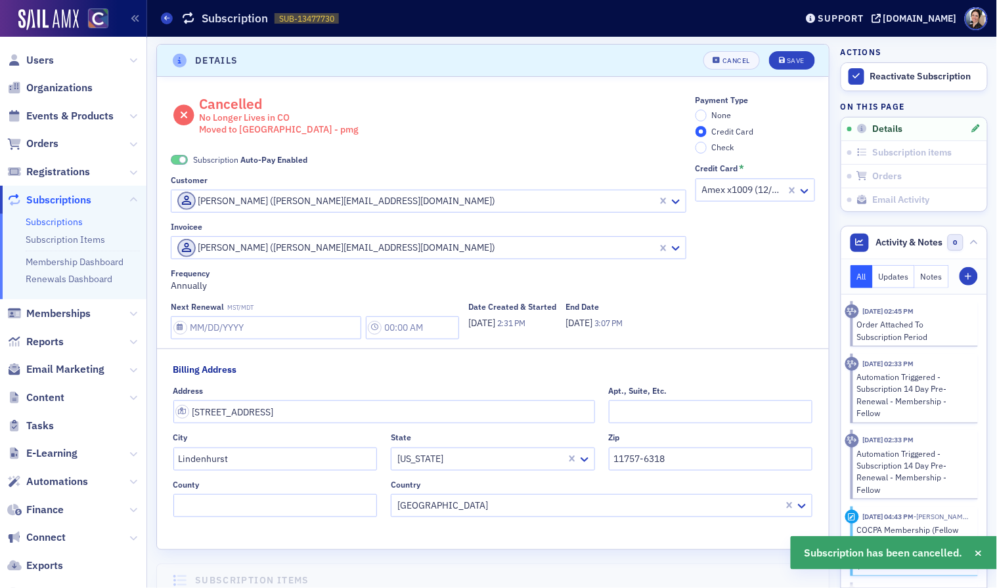
drag, startPoint x: 176, startPoint y: 157, endPoint x: 202, endPoint y: 152, distance: 26.1
click at [177, 157] on span at bounding box center [179, 160] width 17 height 10
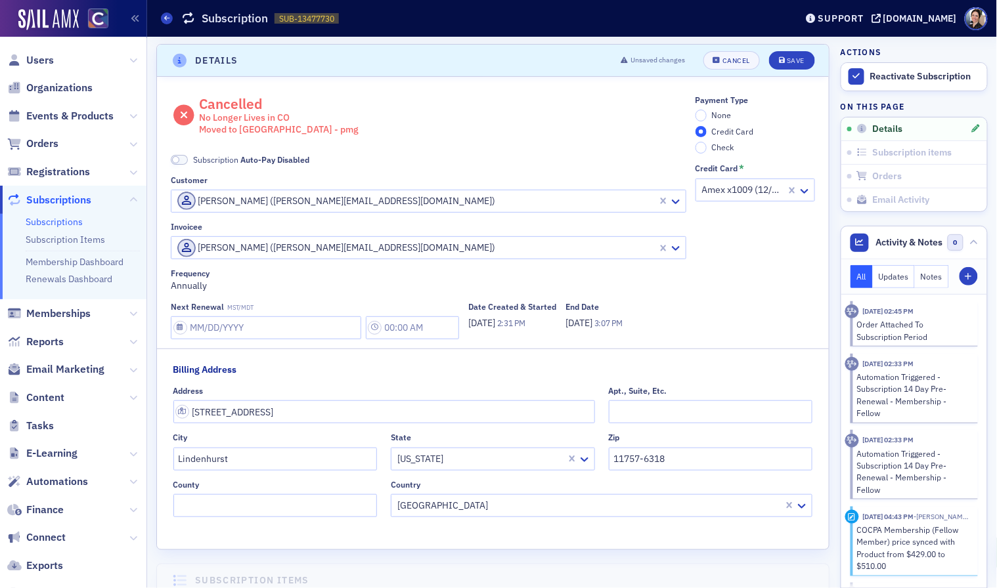
click at [720, 117] on span "None" at bounding box center [721, 115] width 20 height 11
click at [707, 117] on input "None" at bounding box center [701, 116] width 12 height 12
click at [797, 54] on button "Save" at bounding box center [791, 60] width 45 height 18
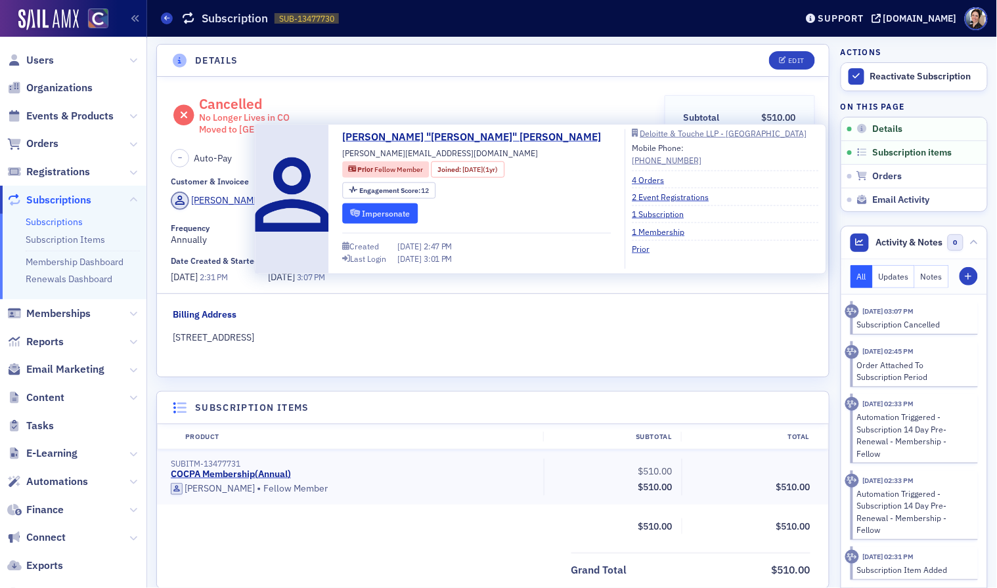
click at [391, 215] on button "Impersonate" at bounding box center [381, 213] width 76 height 20
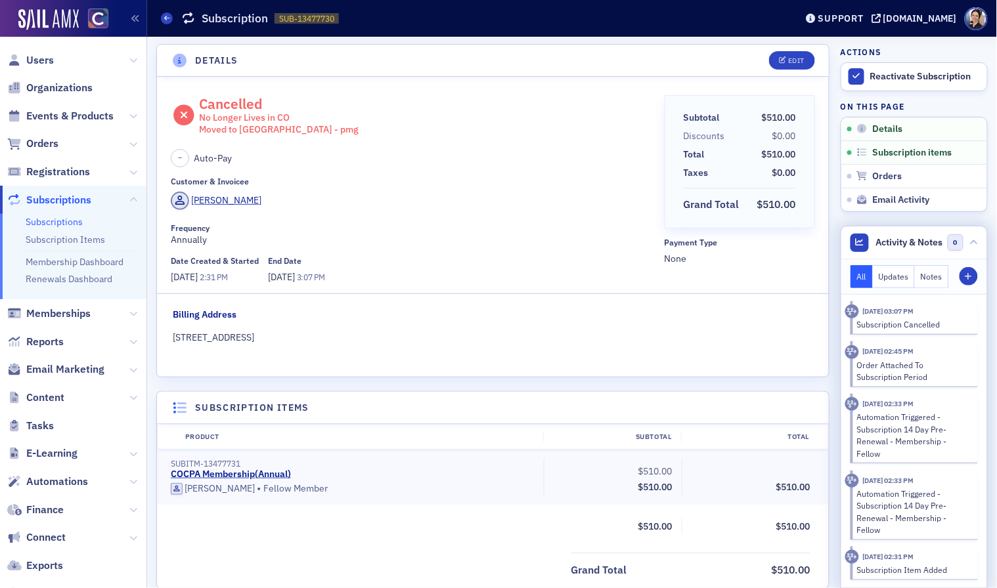
scroll to position [0, 0]
